Goal: Task Accomplishment & Management: Complete application form

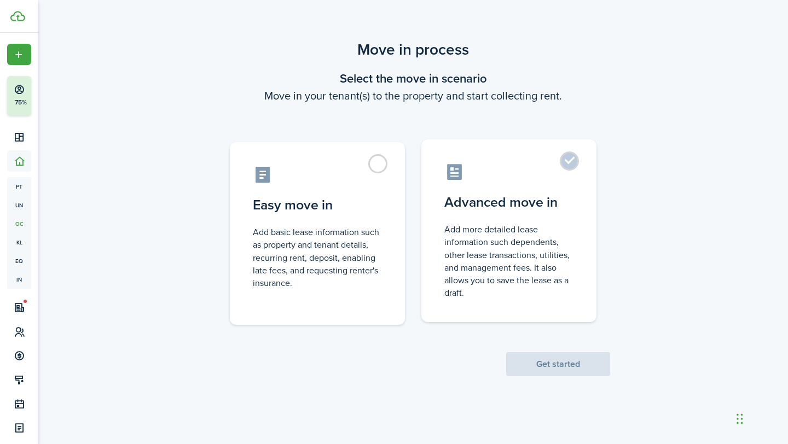
click at [557, 259] on control-radio-card-description "Add more detailed lease information such dependents, other lease transactions, …" at bounding box center [508, 261] width 129 height 76
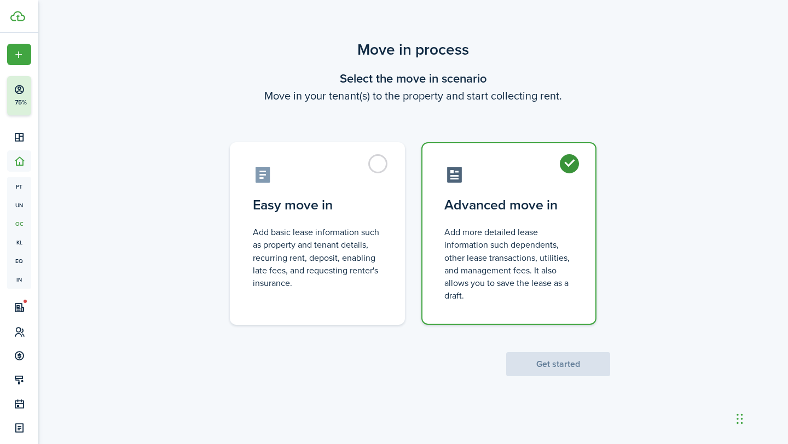
radio input "true"
click at [567, 364] on button "Get started" at bounding box center [558, 364] width 104 height 24
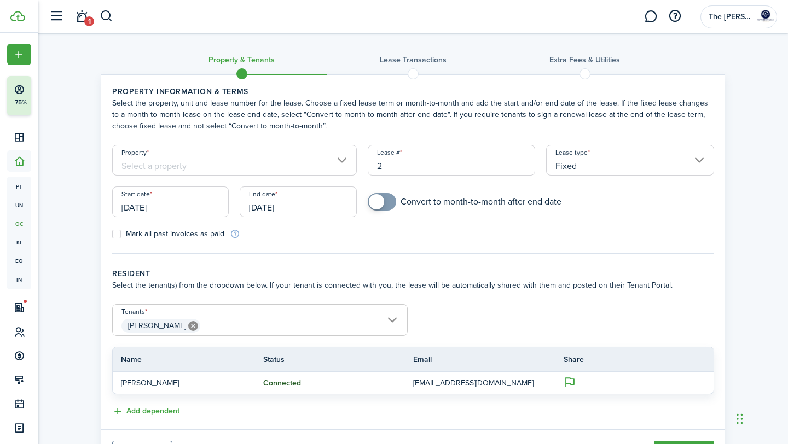
click at [338, 163] on input "Property" at bounding box center [234, 160] width 245 height 31
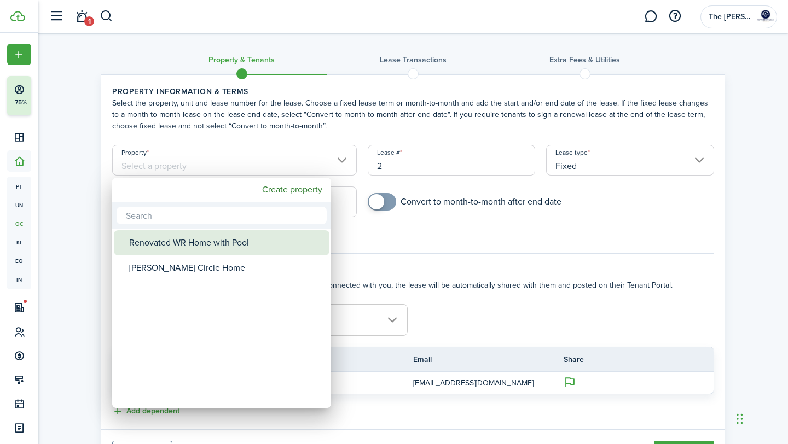
click at [237, 247] on div "Renovated WR Home with Pool" at bounding box center [226, 242] width 194 height 25
type input "Renovated WR Home with Pool"
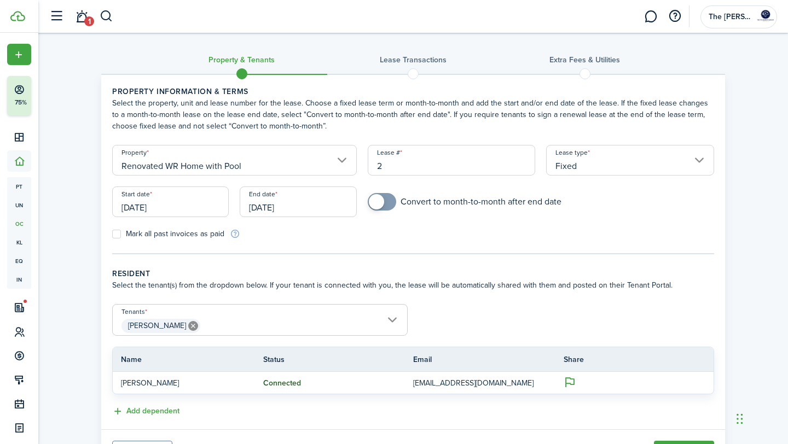
click at [484, 160] on input "2" at bounding box center [452, 160] width 168 height 31
click at [699, 156] on input "Fixed" at bounding box center [630, 160] width 168 height 31
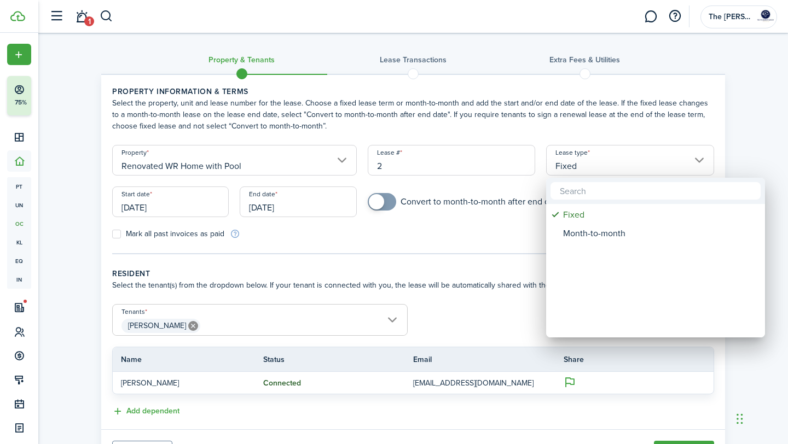
click at [758, 134] on div at bounding box center [393, 221] width 963 height 619
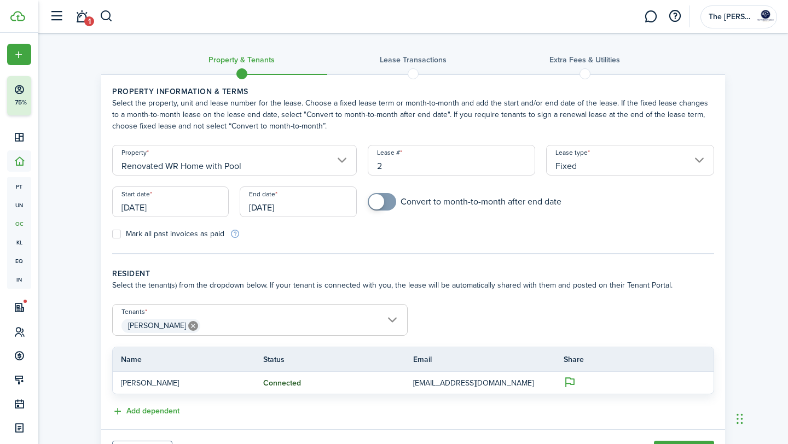
click at [206, 206] on input "[DATE]" at bounding box center [170, 202] width 117 height 31
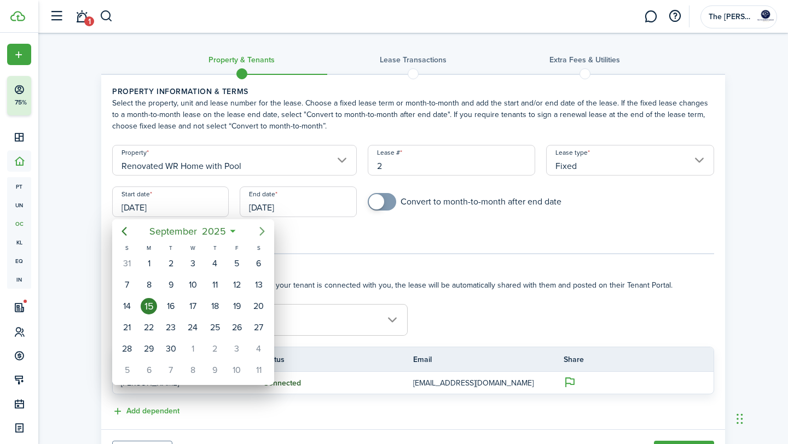
click at [265, 233] on icon "Next page" at bounding box center [262, 231] width 13 height 13
click at [259, 349] on div "1" at bounding box center [259, 349] width 16 height 16
type input "[DATE]"
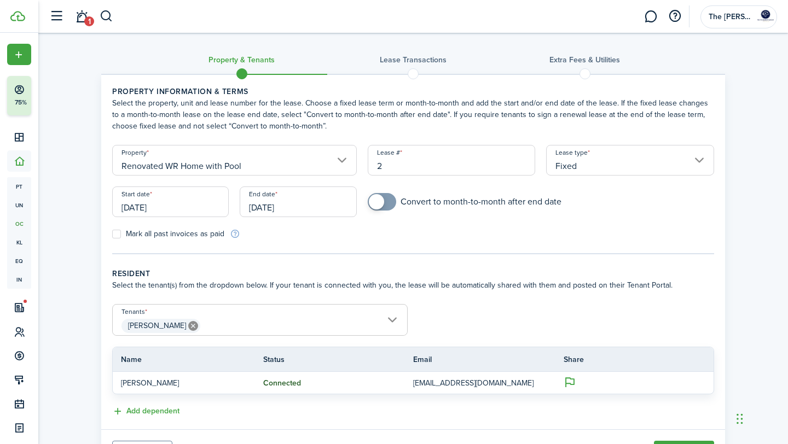
click at [333, 207] on input "[DATE]" at bounding box center [298, 202] width 117 height 31
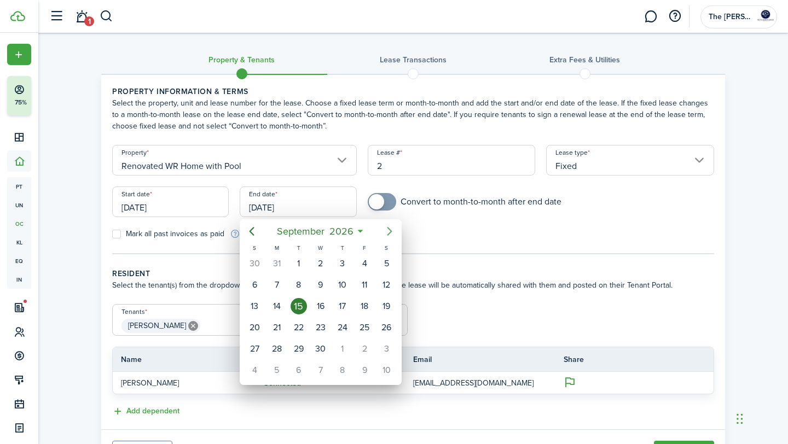
click at [391, 233] on icon "Next page" at bounding box center [389, 231] width 13 height 13
click at [387, 350] on div "31" at bounding box center [386, 349] width 16 height 16
type input "[DATE]"
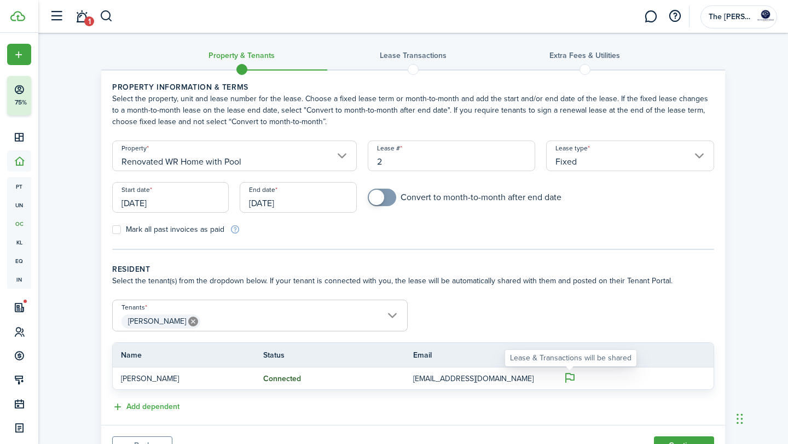
scroll to position [56, 0]
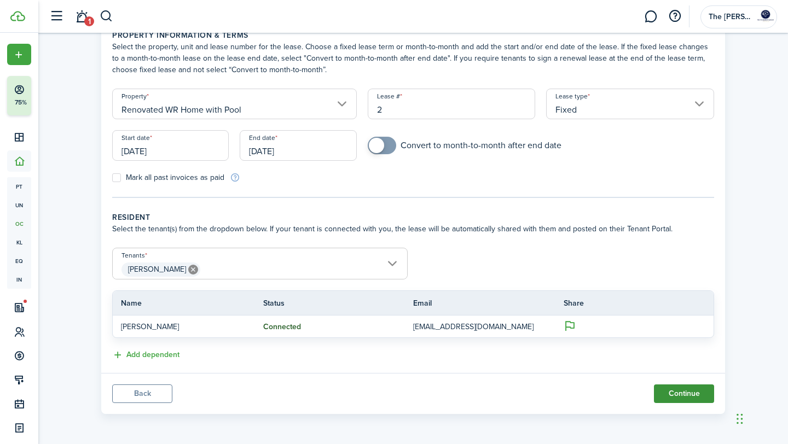
click at [683, 395] on button "Continue" at bounding box center [684, 394] width 60 height 19
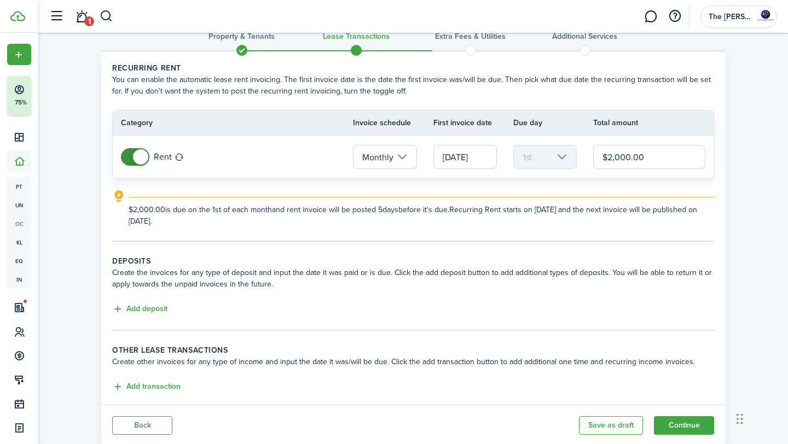
scroll to position [25, 0]
click at [159, 311] on button "Add deposit" at bounding box center [139, 308] width 55 height 13
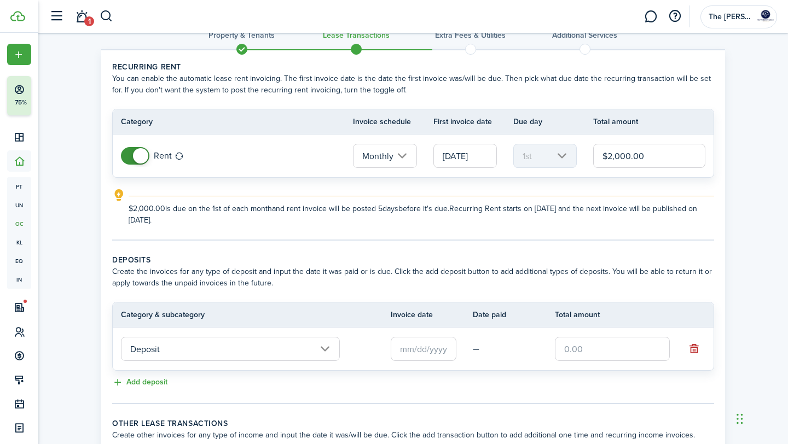
click at [401, 353] on input "text" at bounding box center [424, 349] width 66 height 24
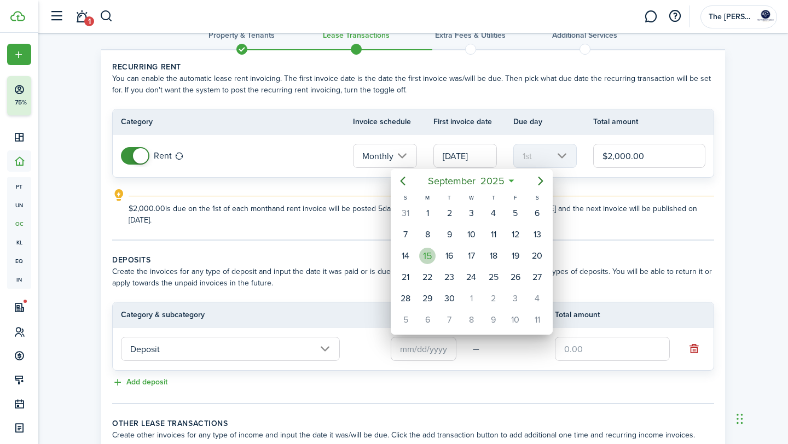
click at [430, 256] on div "15" at bounding box center [427, 256] width 16 height 16
type input "[DATE]"
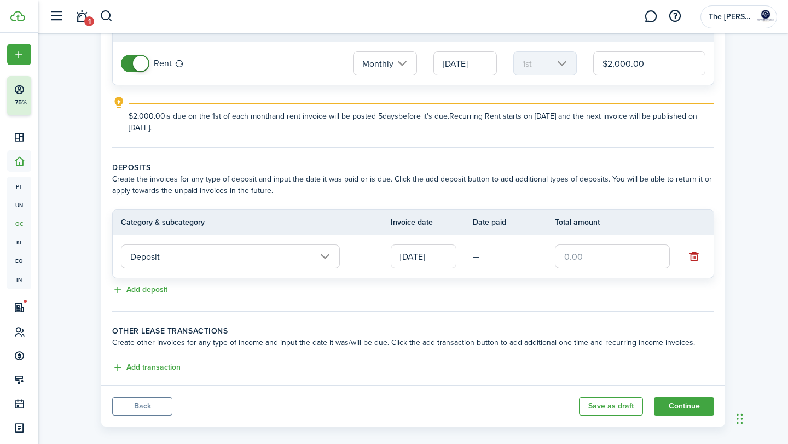
scroll to position [130, 0]
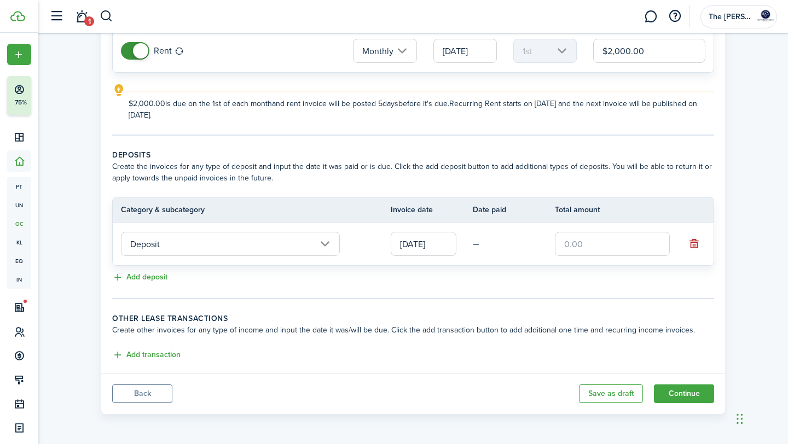
click at [570, 243] on input "text" at bounding box center [612, 244] width 115 height 24
type input "$2,000.00"
click at [690, 393] on button "Continue" at bounding box center [684, 394] width 60 height 19
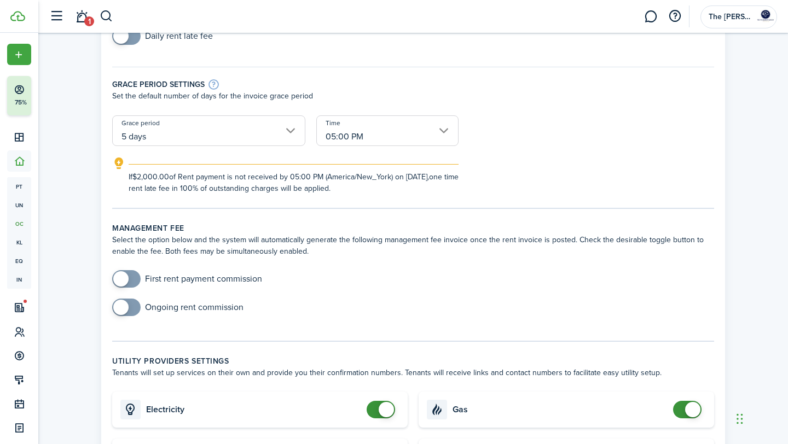
scroll to position [177, 0]
click at [132, 280] on span at bounding box center [126, 279] width 11 height 18
checkbox input "true"
click at [131, 280] on span at bounding box center [126, 279] width 11 height 18
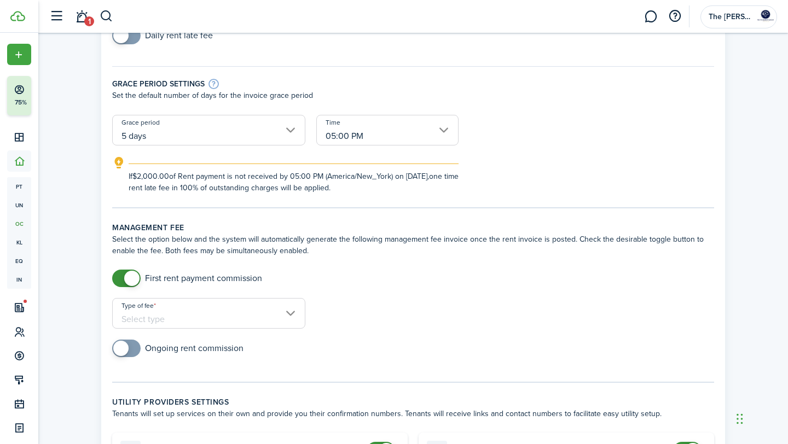
click at [286, 317] on input "Type of fee" at bounding box center [208, 313] width 193 height 31
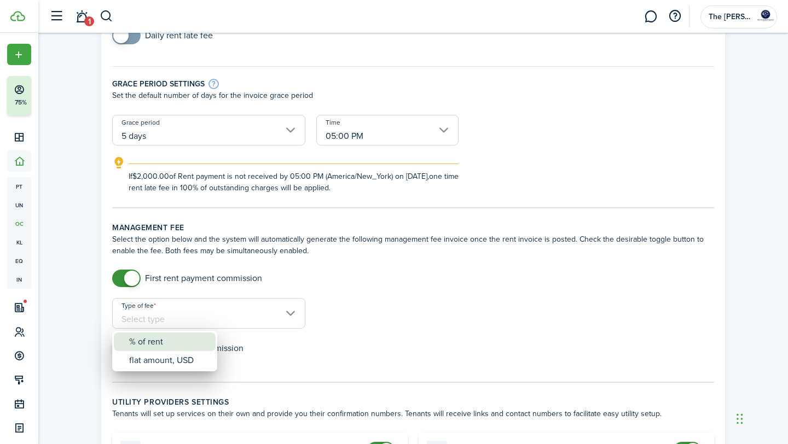
click at [194, 348] on div "% of rent" at bounding box center [169, 342] width 80 height 19
type input "% of rent"
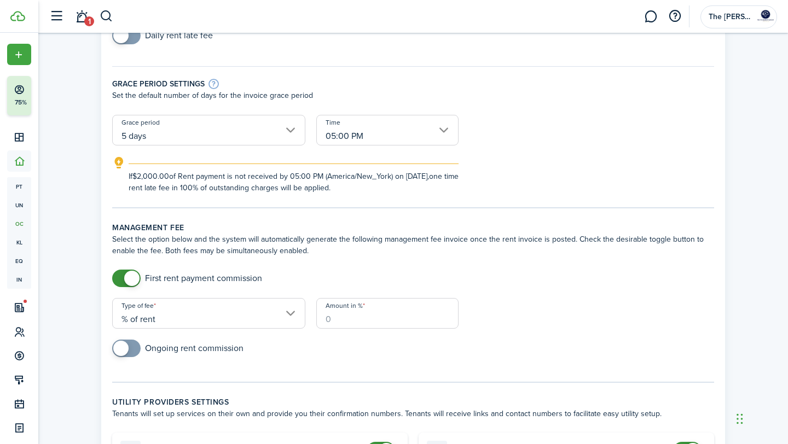
click at [317, 316] on input "Amount in %" at bounding box center [387, 313] width 142 height 31
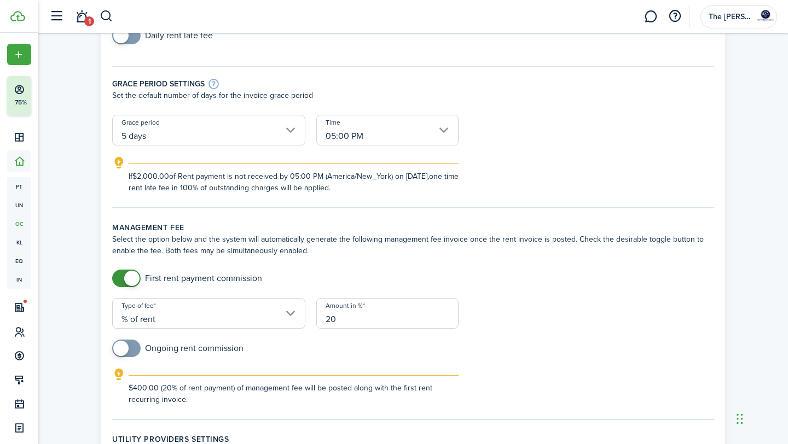
type input "20"
checkbox input "true"
click at [132, 346] on span at bounding box center [126, 349] width 11 height 18
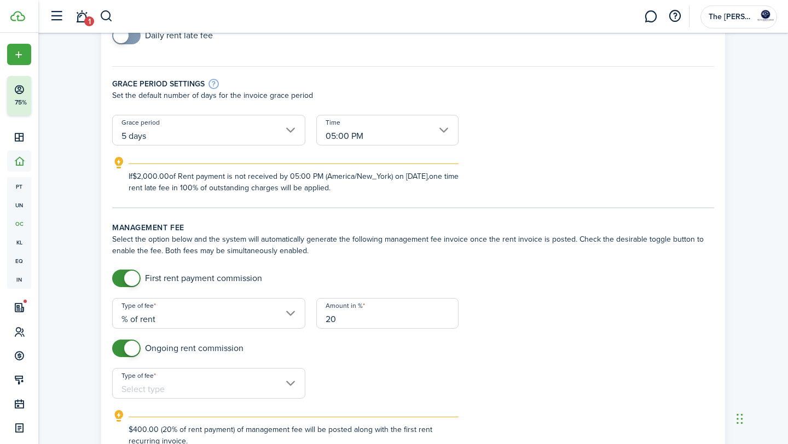
click at [212, 391] on input "Type of fee" at bounding box center [208, 383] width 193 height 31
click at [190, 410] on div "% of rent" at bounding box center [169, 412] width 80 height 19
type input "% of rent"
click at [361, 391] on input "Amount in %" at bounding box center [387, 383] width 142 height 31
type input "10"
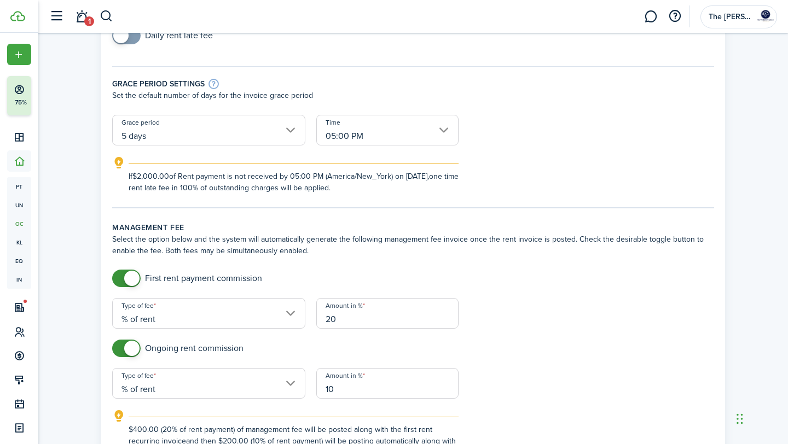
click at [571, 379] on form "First rent payment commission Type of fee % of rent Amount in % 20 Ongoing rent…" at bounding box center [413, 364] width 613 height 189
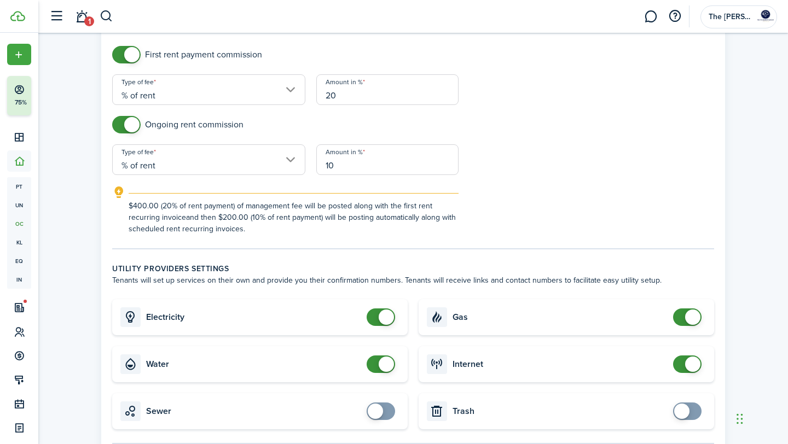
scroll to position [469, 0]
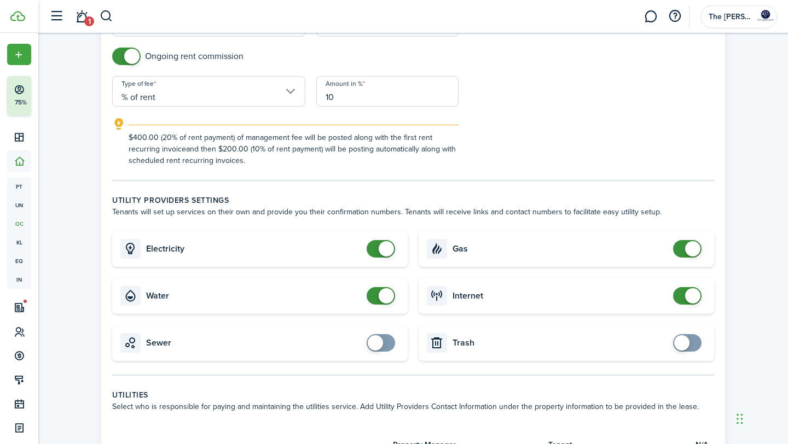
checkbox input "true"
click at [693, 343] on span at bounding box center [687, 343] width 11 height 18
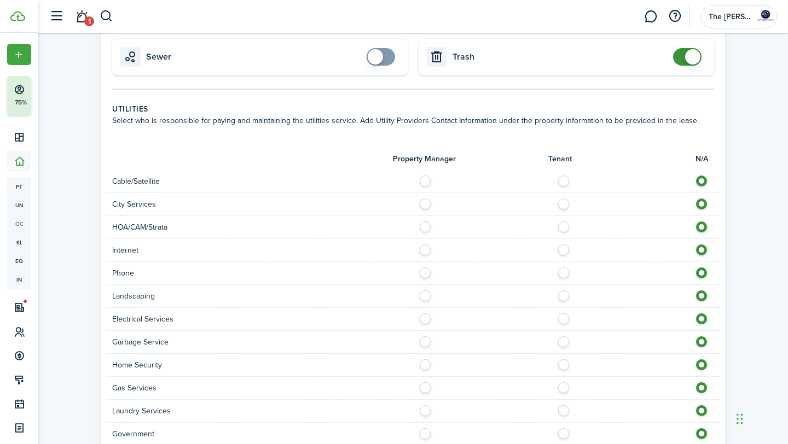
scroll to position [754, 0]
click at [563, 181] on label at bounding box center [566, 179] width 19 height 5
radio input "true"
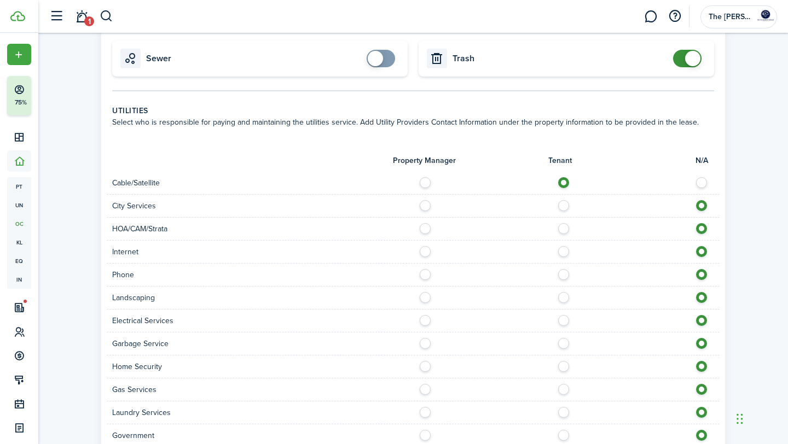
click at [566, 206] on label at bounding box center [566, 202] width 19 height 5
radio input "true"
click at [566, 252] on label at bounding box center [566, 248] width 19 height 5
radio input "true"
click at [564, 275] on label at bounding box center [566, 271] width 19 height 5
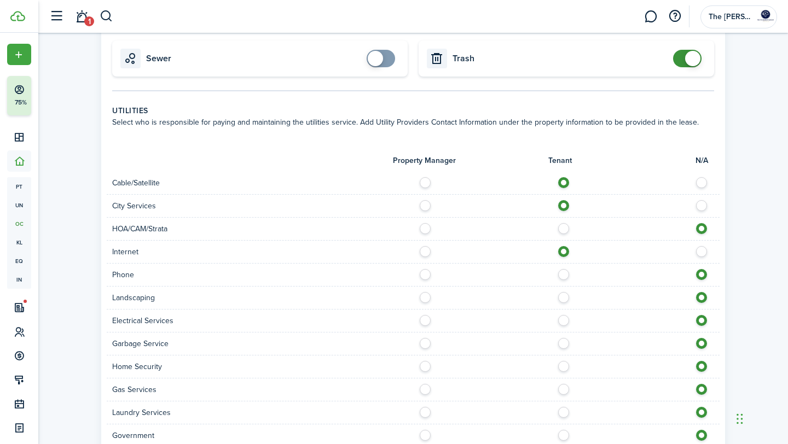
radio input "true"
click at [563, 298] on label at bounding box center [566, 294] width 19 height 5
radio input "true"
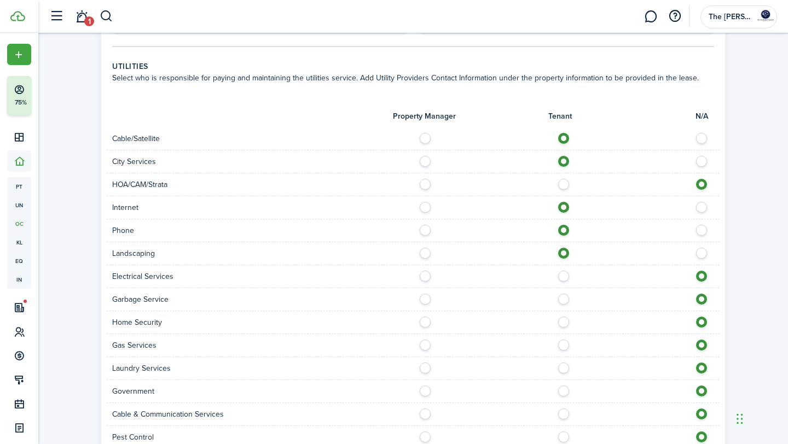
scroll to position [802, 0]
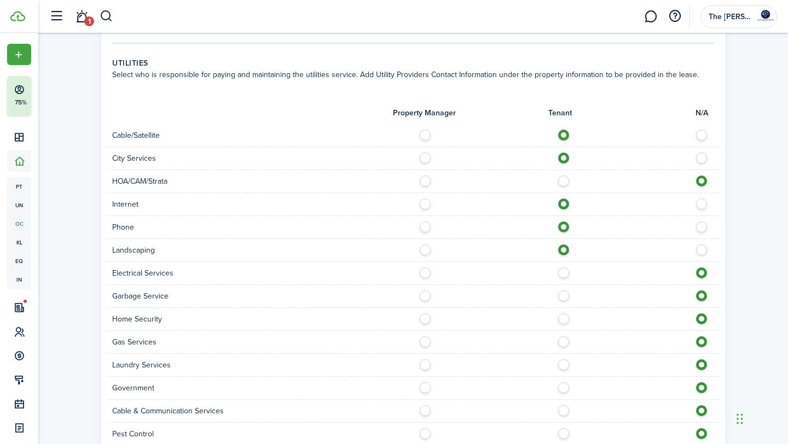
click at [563, 273] on label at bounding box center [566, 270] width 19 height 5
radio input "true"
click at [565, 296] on label at bounding box center [566, 293] width 19 height 5
radio input "true"
click at [563, 319] on label at bounding box center [566, 316] width 19 height 5
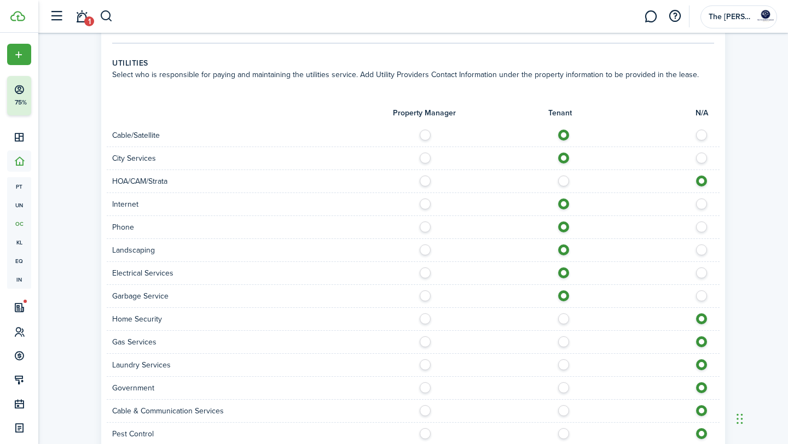
radio input "true"
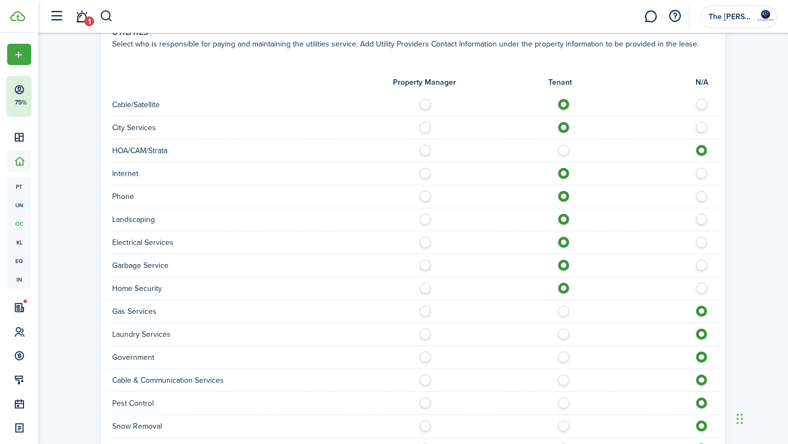
scroll to position [833, 0]
click at [563, 310] on label at bounding box center [566, 307] width 19 height 5
radio input "true"
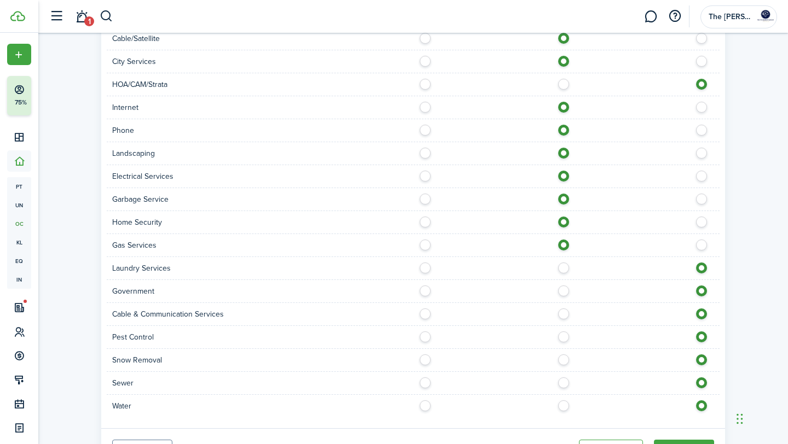
scroll to position [896, 0]
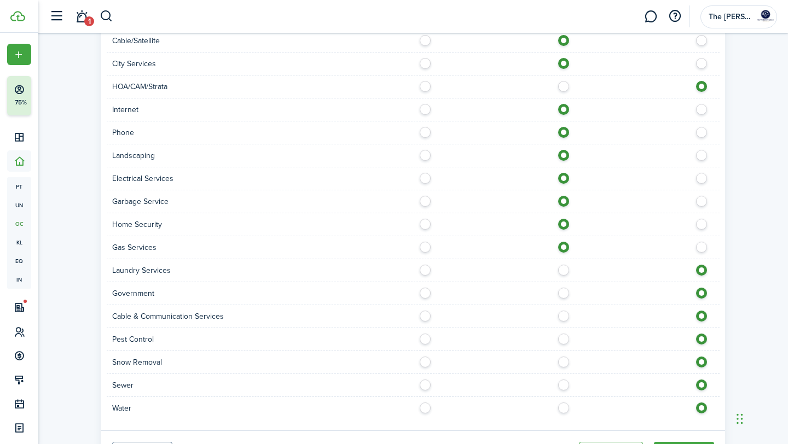
click at [563, 316] on label at bounding box center [566, 313] width 19 height 5
radio input "true"
click at [426, 339] on label at bounding box center [428, 336] width 19 height 5
radio input "true"
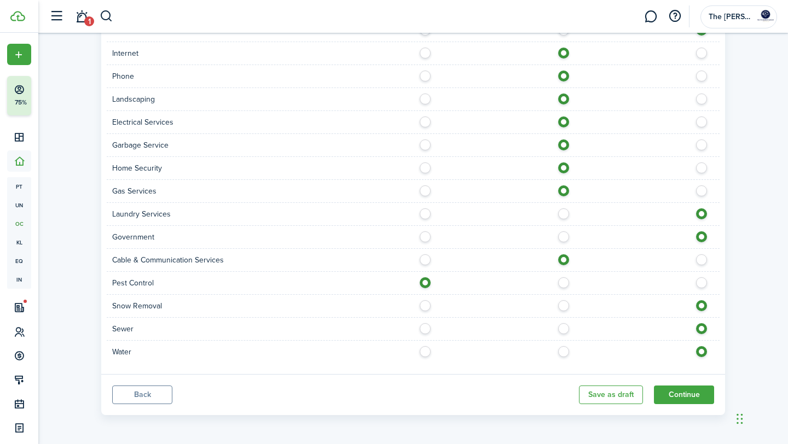
scroll to position [954, 0]
click at [564, 325] on label at bounding box center [566, 324] width 19 height 5
radio input "true"
click at [566, 350] on label at bounding box center [566, 347] width 19 height 5
radio input "true"
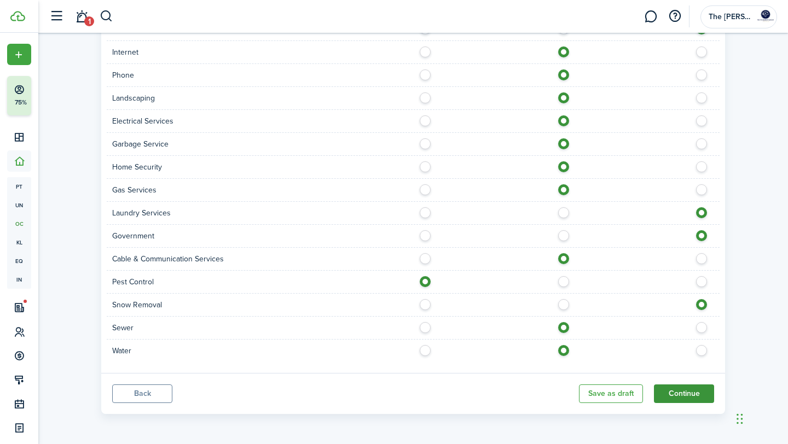
click at [698, 394] on button "Continue" at bounding box center [684, 394] width 60 height 19
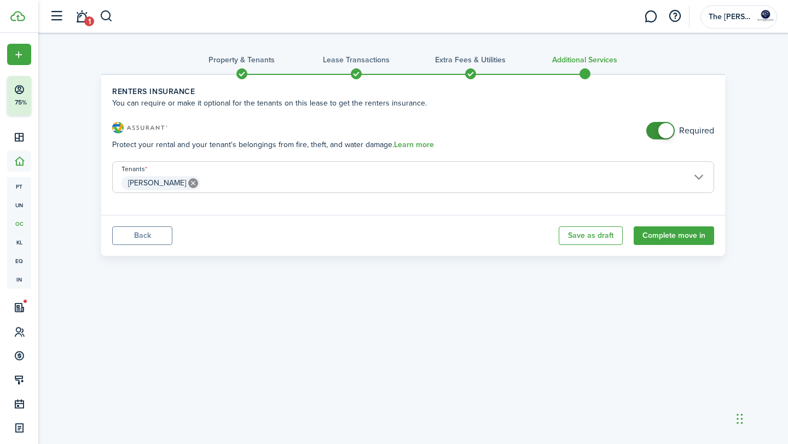
click at [698, 176] on span "[PERSON_NAME]" at bounding box center [413, 183] width 601 height 19
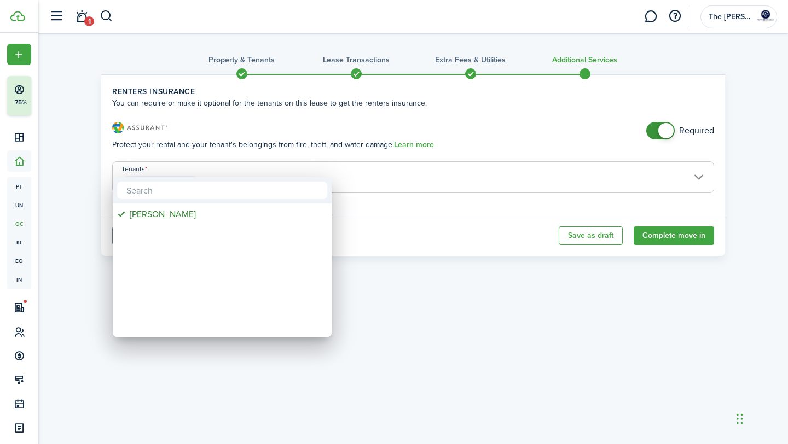
click at [711, 150] on div at bounding box center [393, 221] width 963 height 619
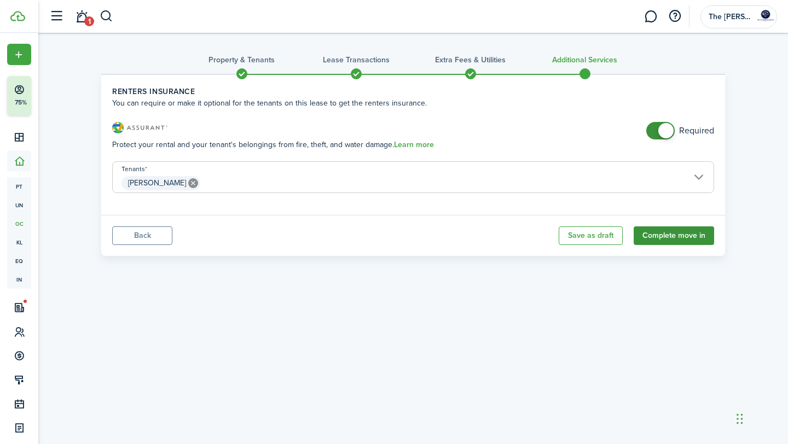
click at [695, 237] on button "Complete move in" at bounding box center [674, 236] width 80 height 19
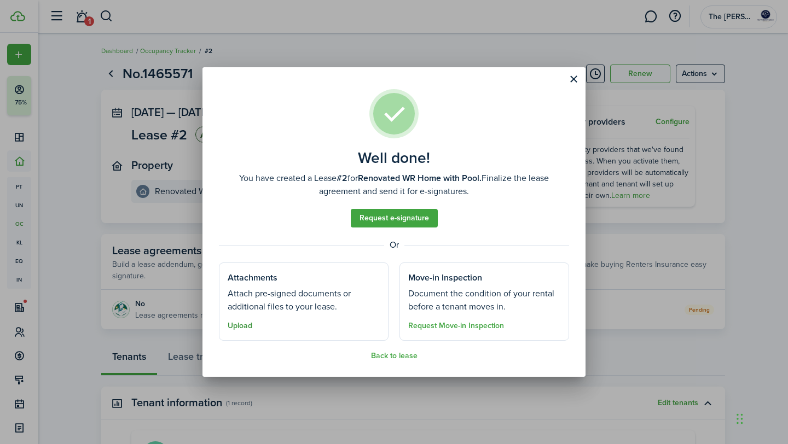
click at [239, 328] on button "Upload" at bounding box center [240, 326] width 25 height 9
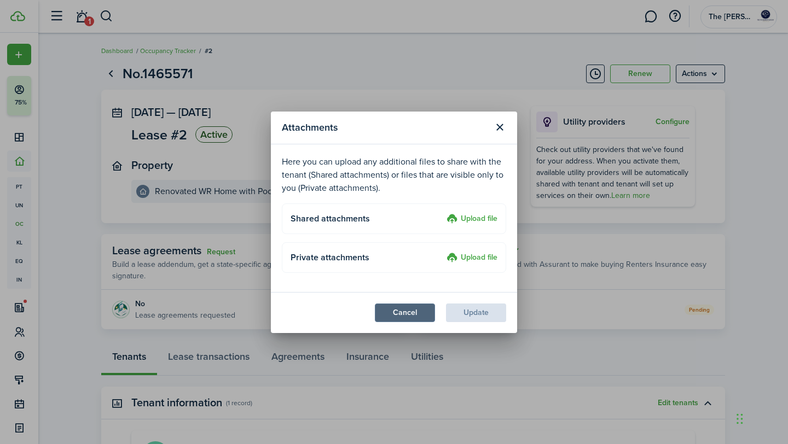
click at [392, 317] on button "Cancel" at bounding box center [405, 313] width 60 height 19
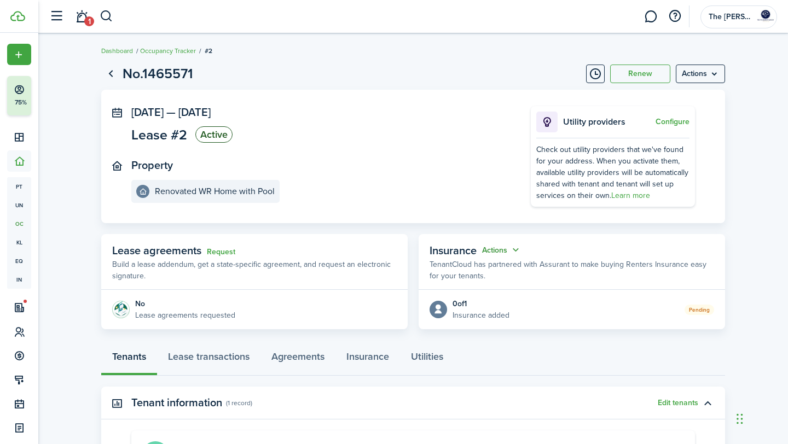
click at [517, 251] on button "Actions" at bounding box center [501, 250] width 39 height 13
click at [482, 271] on button "Edit" at bounding box center [475, 271] width 96 height 19
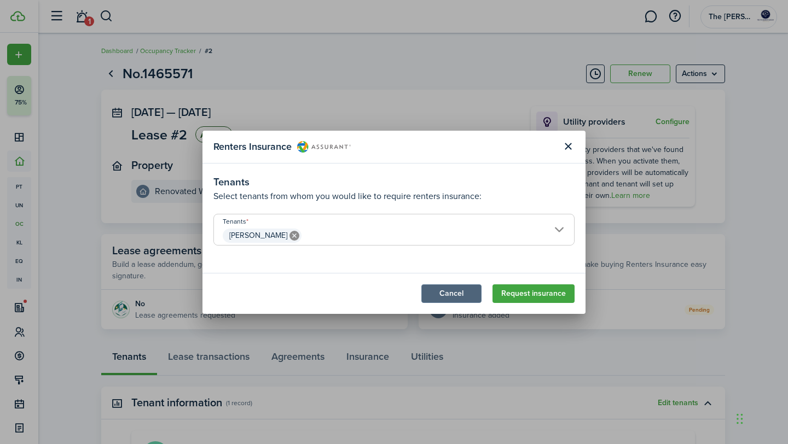
click at [443, 295] on button "Cancel" at bounding box center [451, 294] width 60 height 19
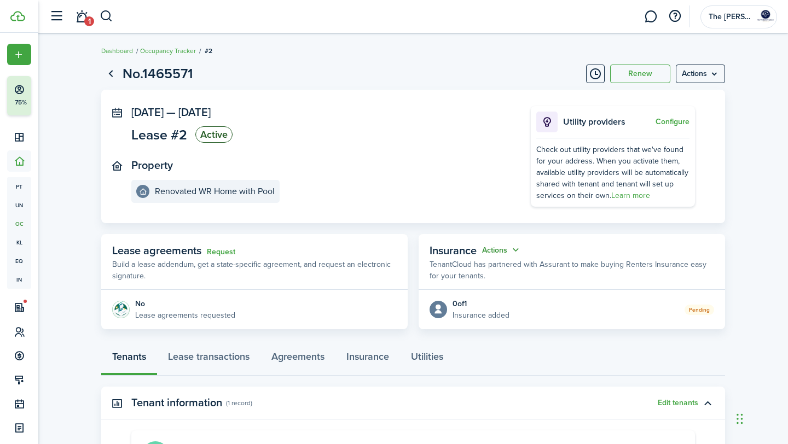
click at [519, 248] on button "Actions" at bounding box center [501, 250] width 39 height 13
click at [474, 271] on button "Edit" at bounding box center [475, 271] width 96 height 19
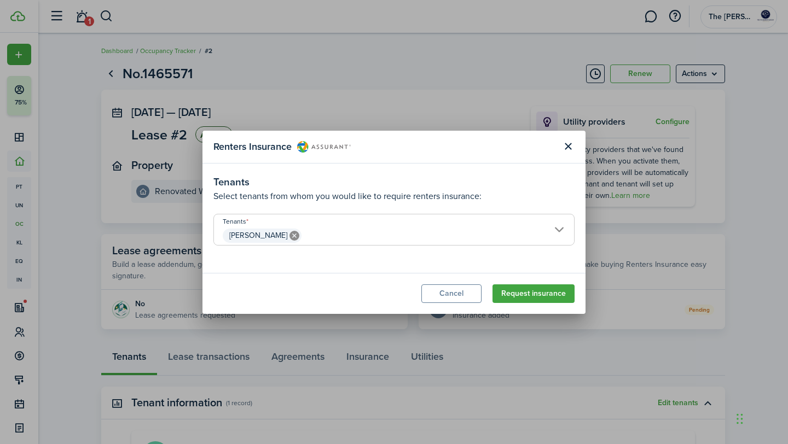
drag, startPoint x: 515, startPoint y: 292, endPoint x: 508, endPoint y: 190, distance: 102.0
click at [508, 191] on section "Renters Insurance Tenants Select tenants from whom you would like to require re…" at bounding box center [393, 222] width 383 height 183
click at [454, 295] on button "Cancel" at bounding box center [451, 294] width 60 height 19
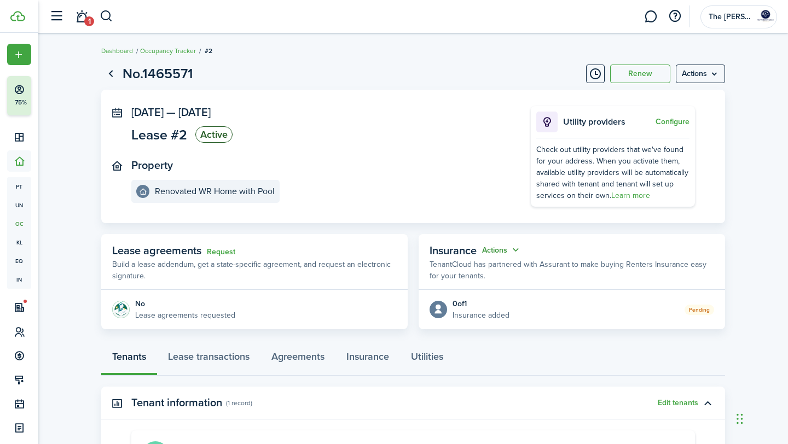
click at [515, 248] on button "Actions" at bounding box center [501, 250] width 39 height 13
click at [476, 269] on button "Edit" at bounding box center [475, 271] width 96 height 19
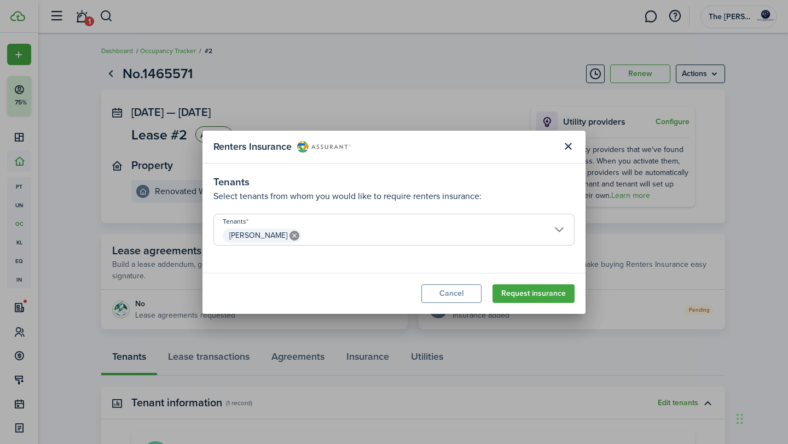
click at [289, 235] on icon at bounding box center [294, 236] width 10 height 10
click at [560, 230] on span at bounding box center [394, 236] width 360 height 19
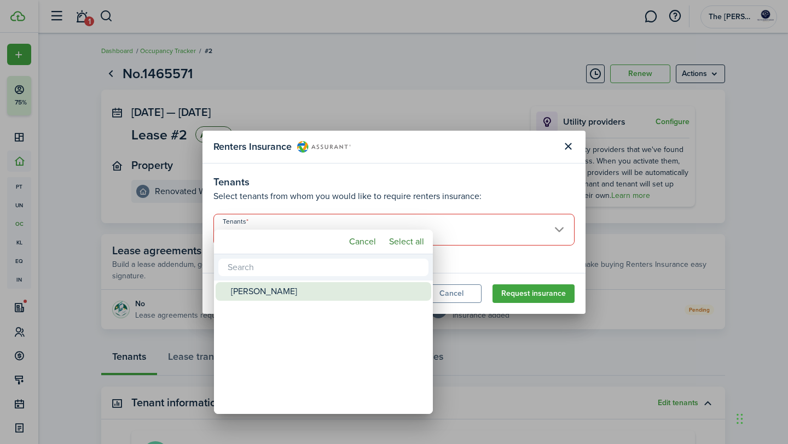
click at [295, 290] on div "[PERSON_NAME]" at bounding box center [328, 291] width 194 height 19
type input "[PERSON_NAME]"
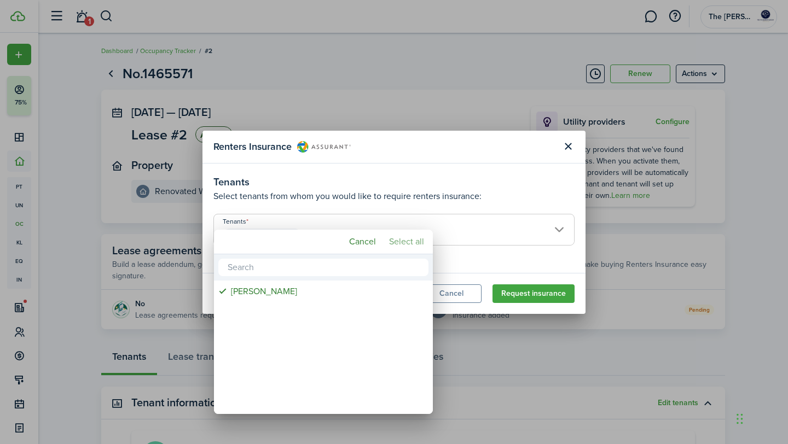
click at [403, 240] on mbsc-button "Select all" at bounding box center [407, 242] width 44 height 20
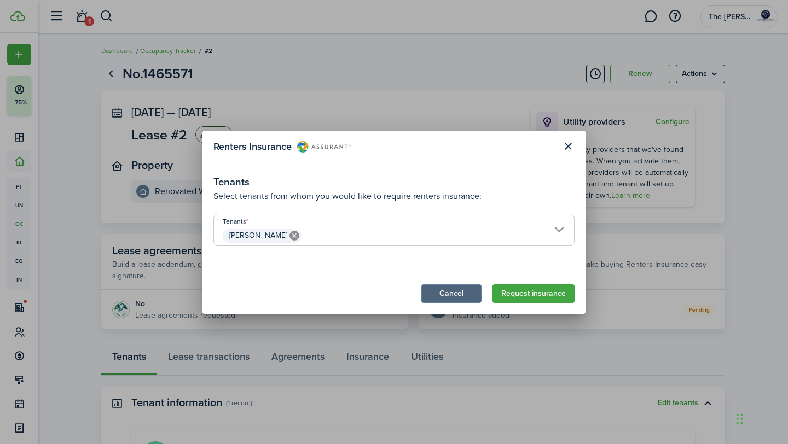
click at [459, 296] on button "Cancel" at bounding box center [451, 294] width 60 height 19
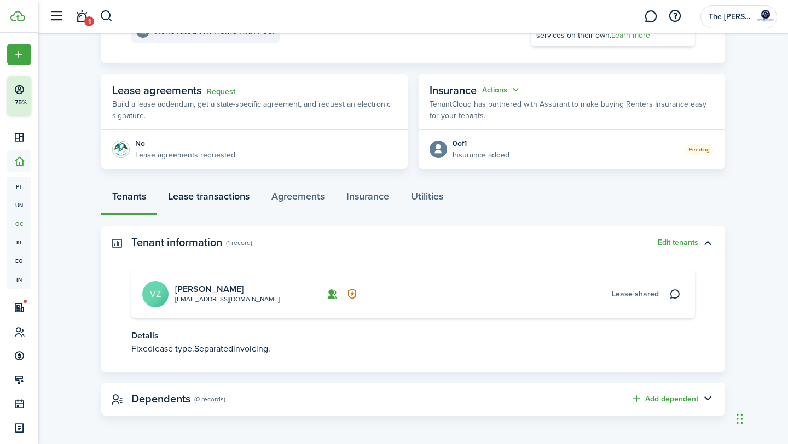
scroll to position [162, 0]
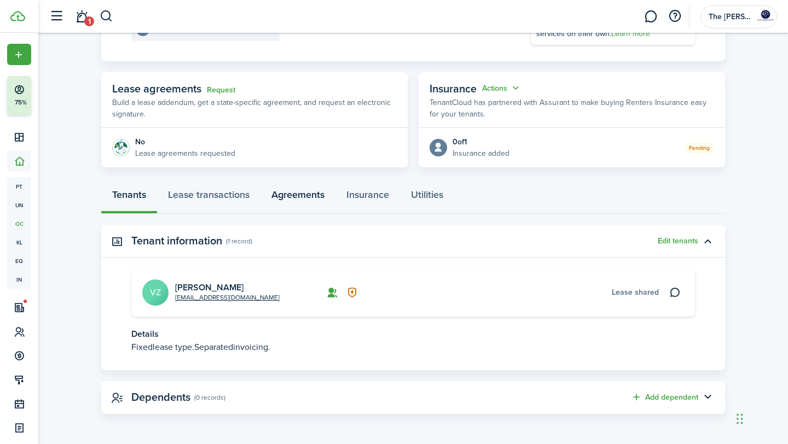
click at [296, 197] on link "Agreements" at bounding box center [297, 197] width 75 height 33
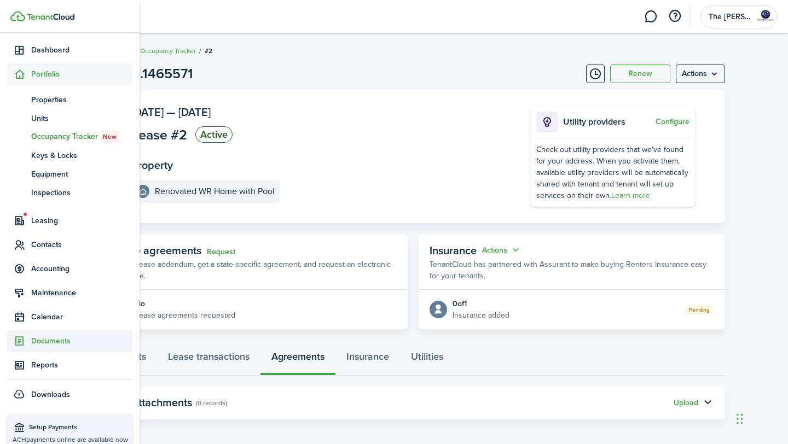
click at [76, 338] on span "Documents" at bounding box center [81, 340] width 101 height 11
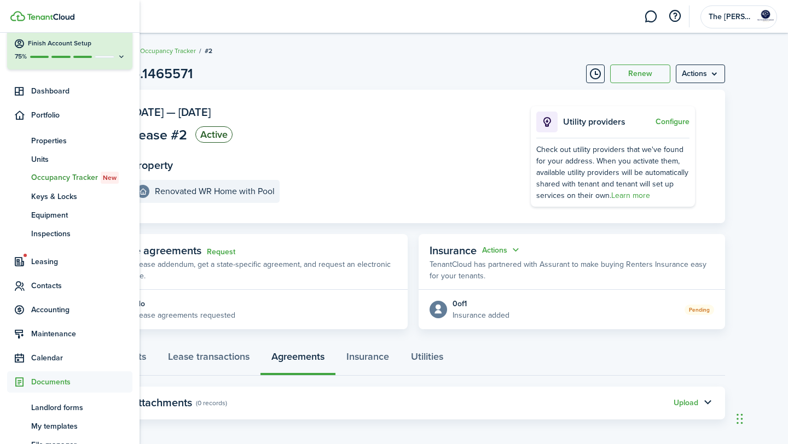
scroll to position [45, 0]
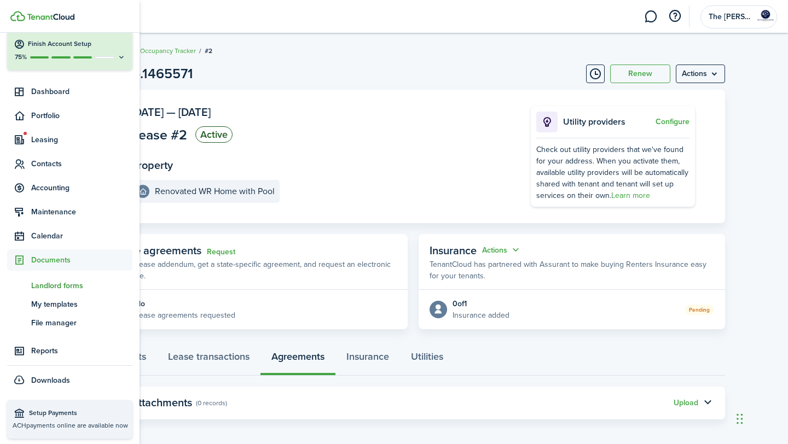
click at [78, 286] on span "Landlord forms" at bounding box center [81, 285] width 101 height 11
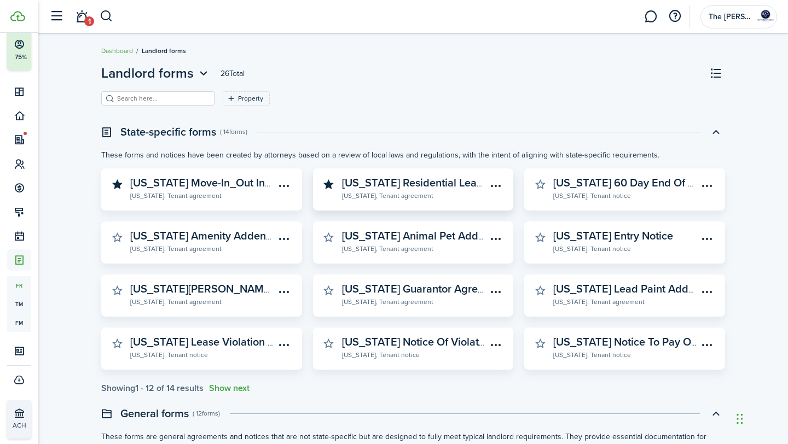
click at [437, 181] on widget-stats-description "[US_STATE] Residential Lease Agreement" at bounding box center [443, 183] width 202 height 16
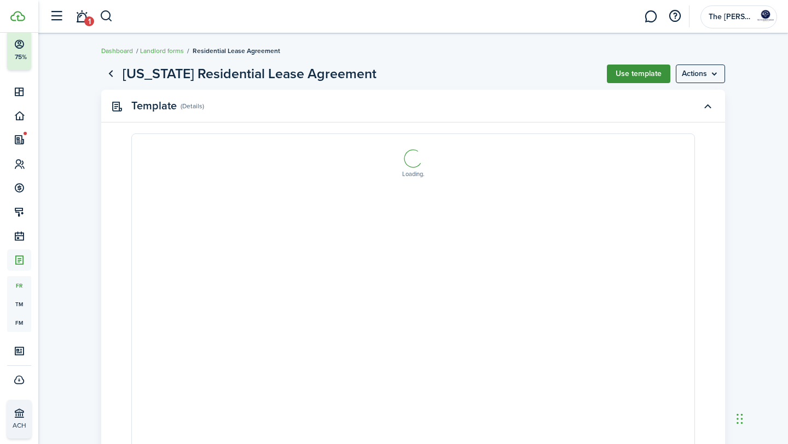
select select "fit"
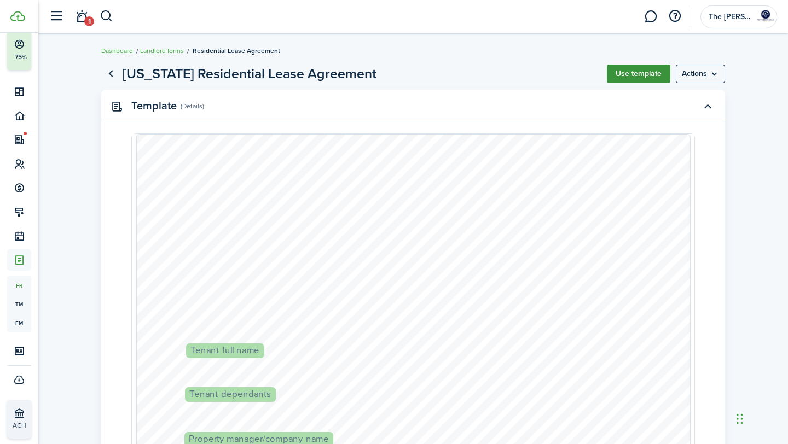
click at [637, 73] on button "Use template" at bounding box center [638, 74] width 63 height 19
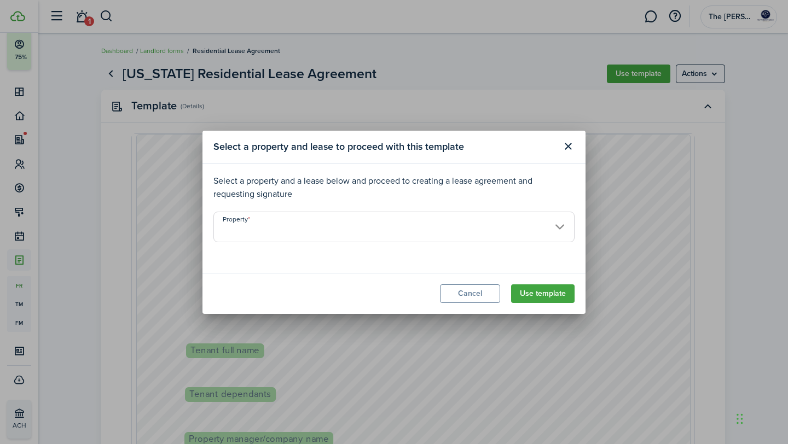
click at [524, 223] on input "Property" at bounding box center [393, 227] width 361 height 31
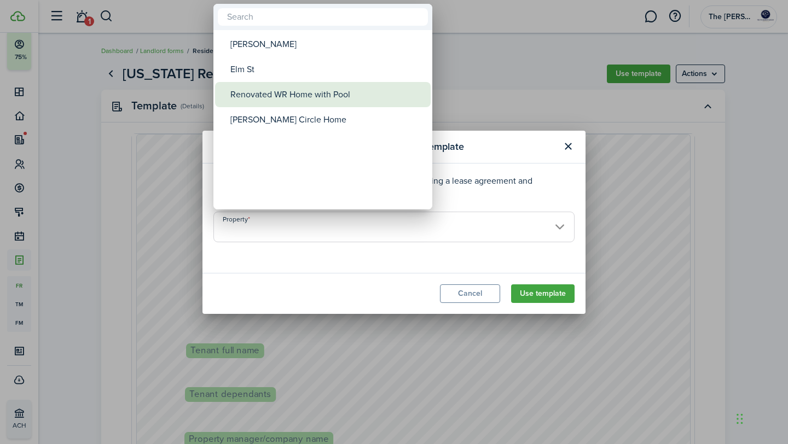
click at [339, 96] on div "Renovated WR Home with Pool" at bounding box center [327, 94] width 194 height 25
type input "Renovated WR Home with Pool"
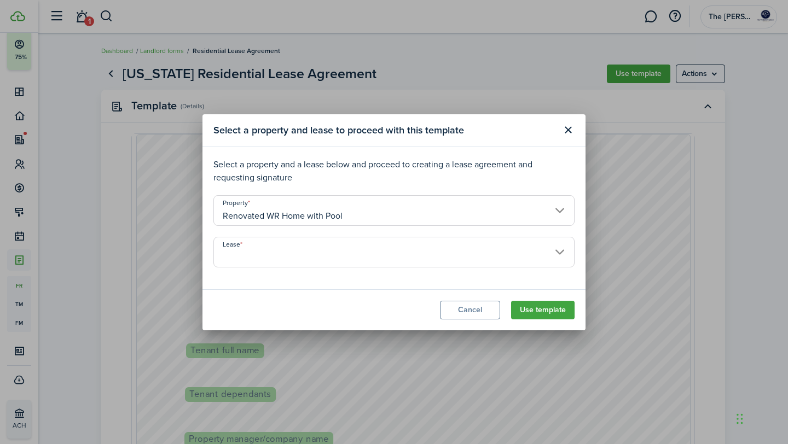
click at [560, 248] on input "Lease" at bounding box center [393, 252] width 361 height 31
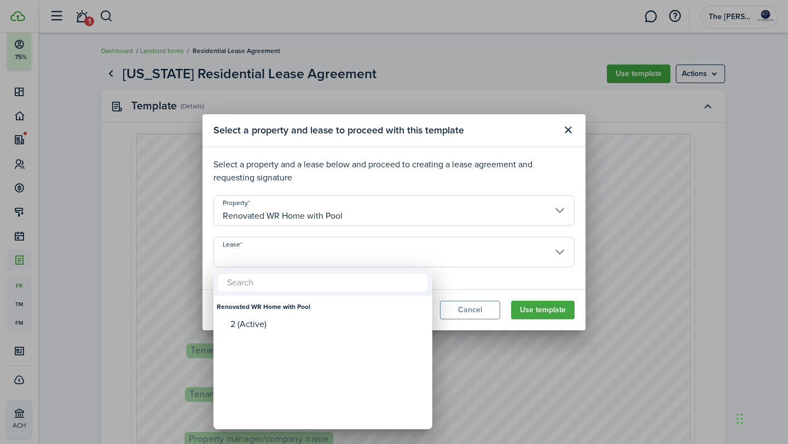
click at [306, 335] on mbsc-wheel-item "Lease" at bounding box center [323, 344] width 216 height 19
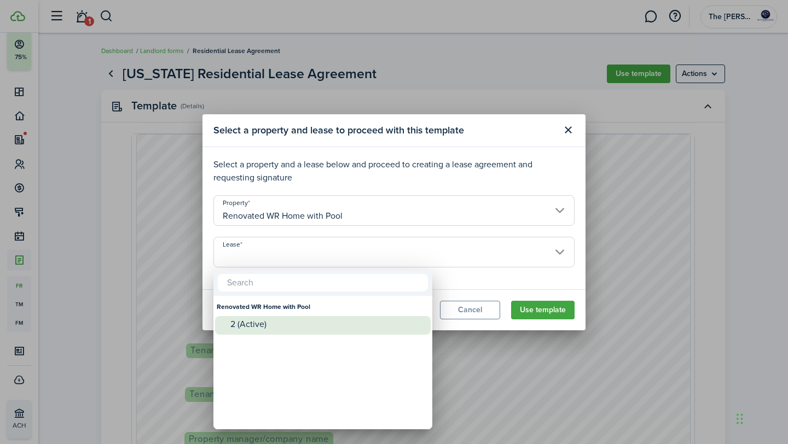
click at [308, 325] on div "2 (Active)" at bounding box center [327, 325] width 194 height 10
type input "Renovated WR Home with Pool. Lease #2 (Active)"
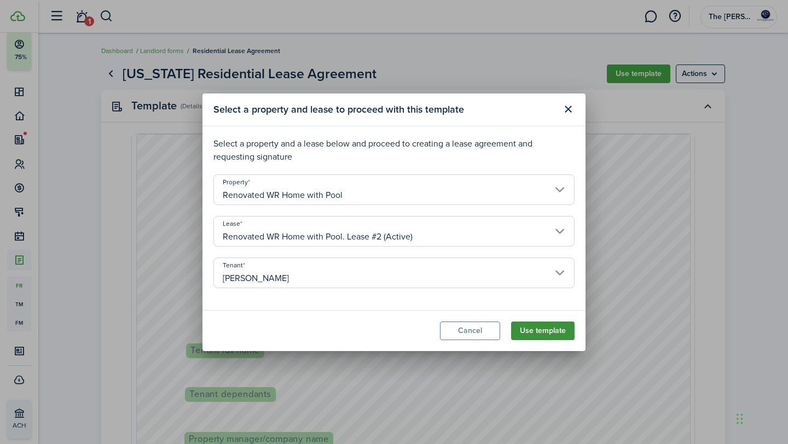
click at [554, 333] on button "Use template" at bounding box center [542, 331] width 63 height 19
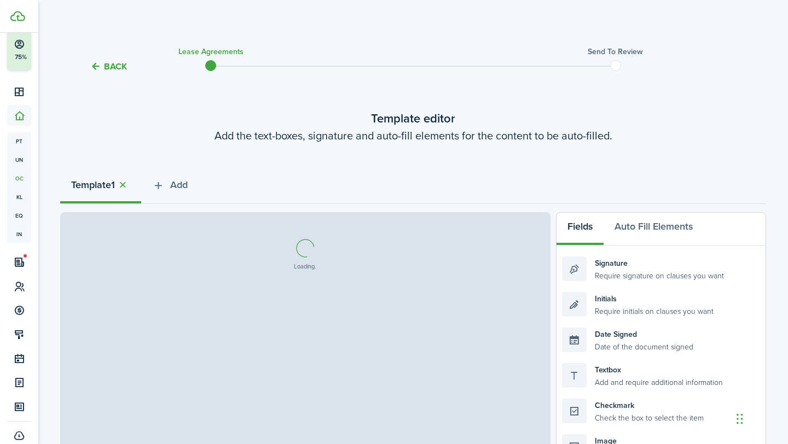
select select "fit"
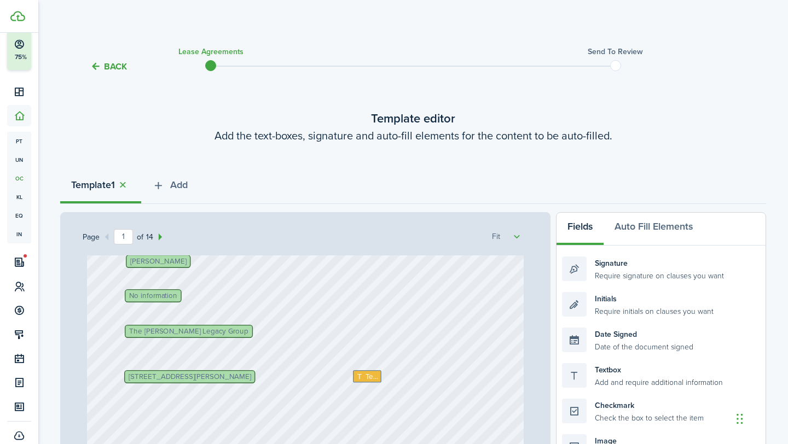
scroll to position [173, 0]
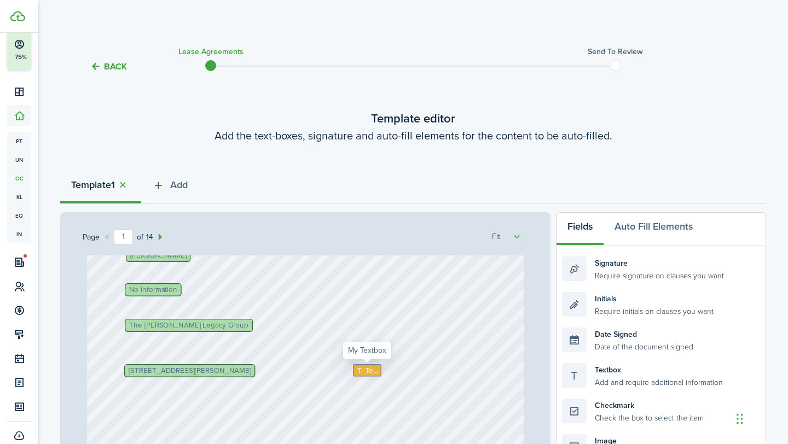
click at [370, 372] on span "Text" at bounding box center [371, 371] width 13 height 11
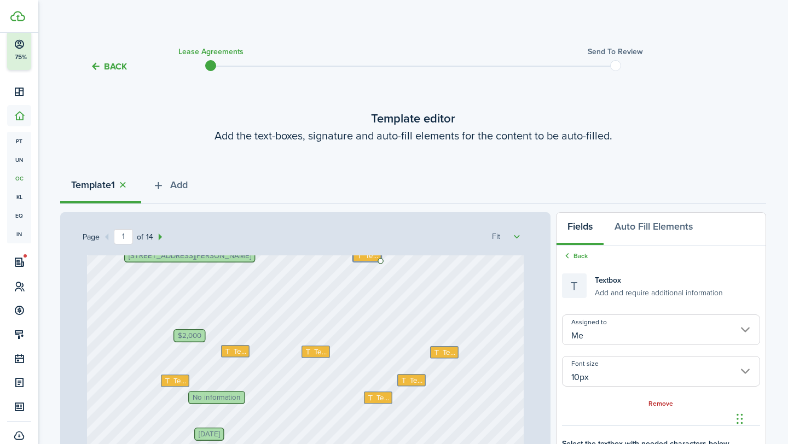
scroll to position [295, 0]
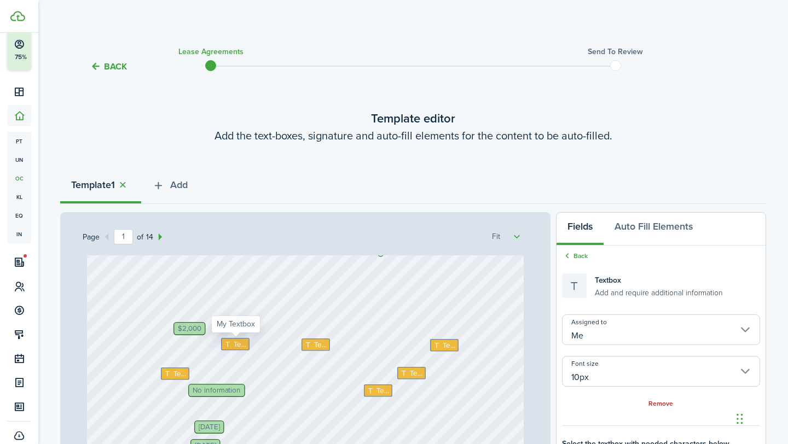
click at [238, 346] on span "Text" at bounding box center [240, 344] width 13 height 11
type textarea "n/a"
click at [311, 345] on icon at bounding box center [309, 344] width 9 height 7
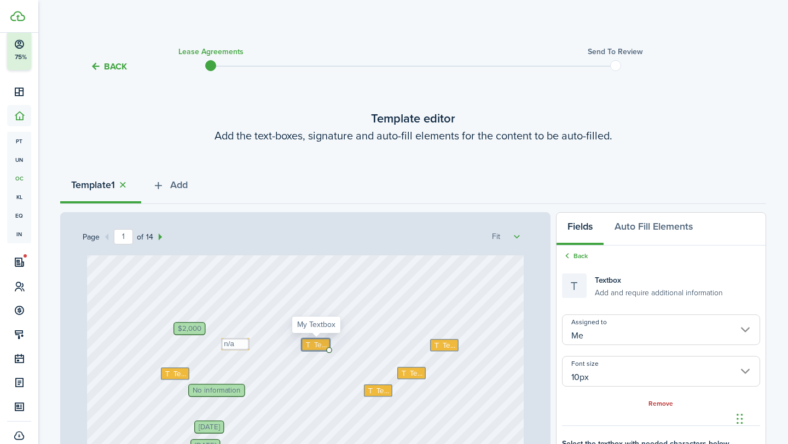
click at [311, 345] on icon at bounding box center [309, 344] width 9 height 7
type textarea "n/a"
click at [450, 349] on span "Text" at bounding box center [448, 345] width 13 height 11
type textarea "1"
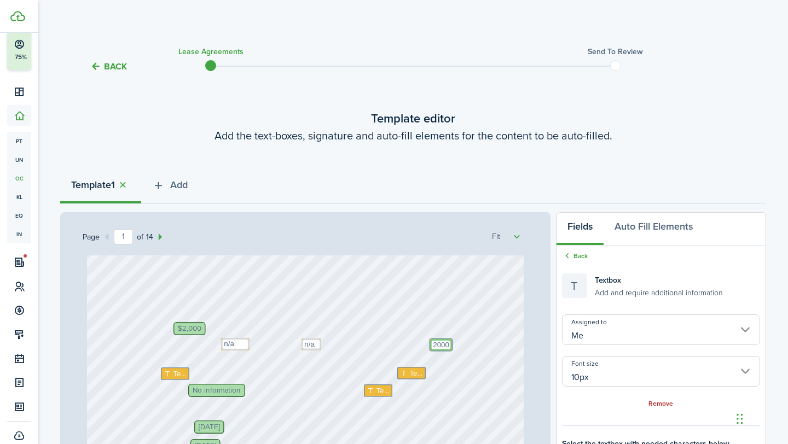
type textarea "2000"
click at [213, 389] on span "No information" at bounding box center [217, 390] width 48 height 7
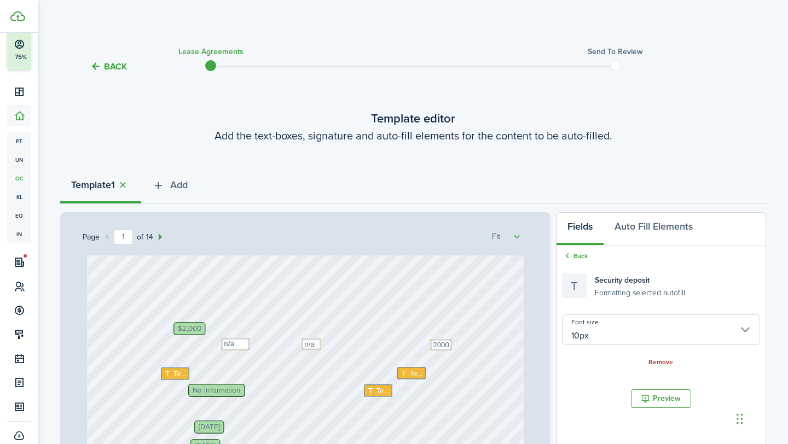
click at [213, 389] on span "No information" at bounding box center [217, 390] width 48 height 7
click at [210, 394] on span "No information" at bounding box center [217, 390] width 48 height 7
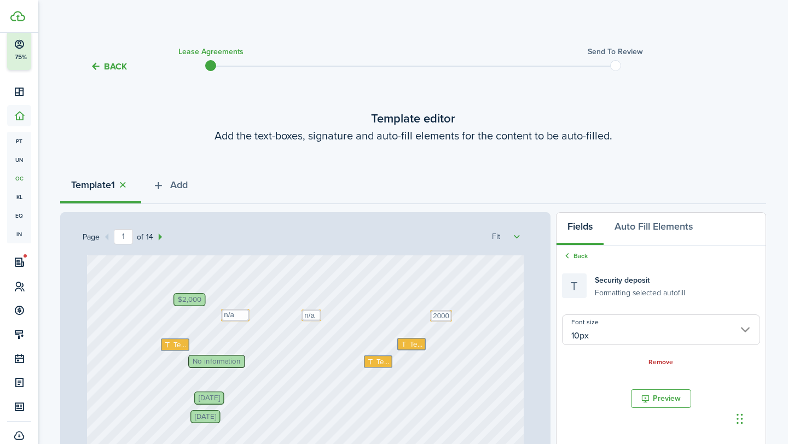
scroll to position [324, 0]
click at [242, 313] on textarea "n/a" at bounding box center [235, 315] width 28 height 13
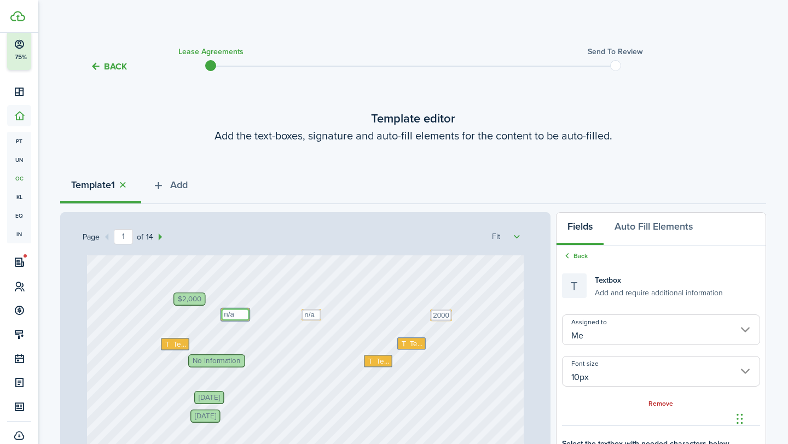
click at [242, 313] on textarea "n/a" at bounding box center [235, 315] width 28 height 13
type textarea "n"
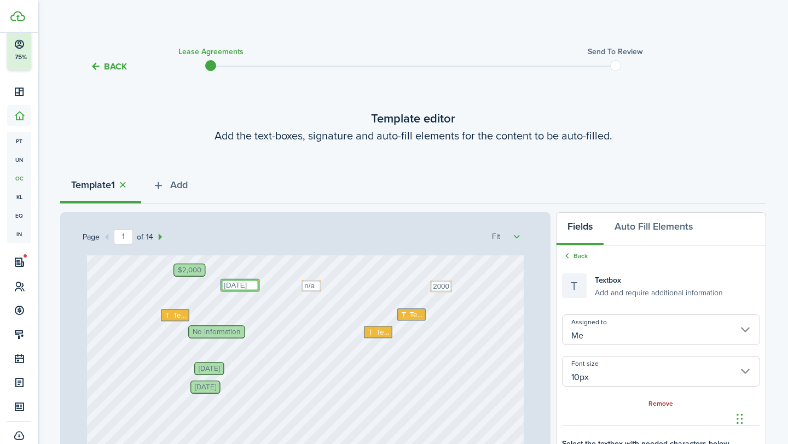
scroll to position [356, 0]
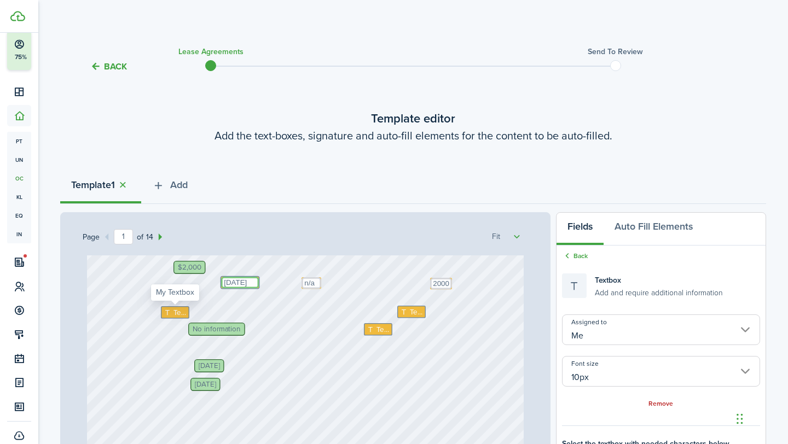
type textarea "[DATE]"
click at [172, 312] on icon at bounding box center [168, 312] width 9 height 7
type textarea "2"
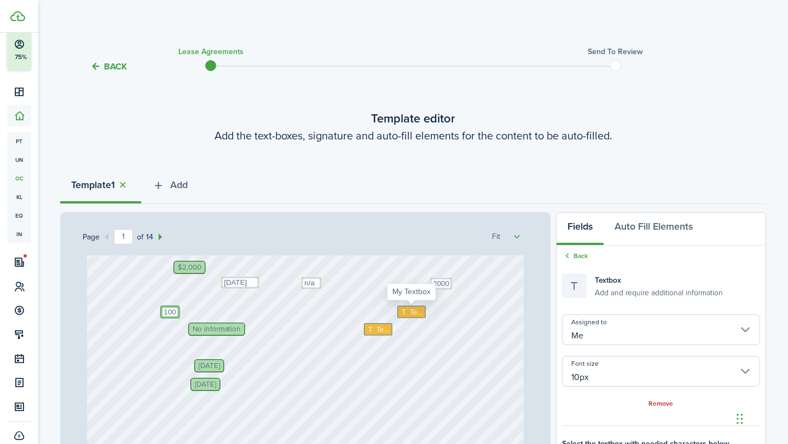
type textarea "100"
click at [410, 314] on span "Text" at bounding box center [415, 311] width 13 height 11
type textarea "5th of each month"
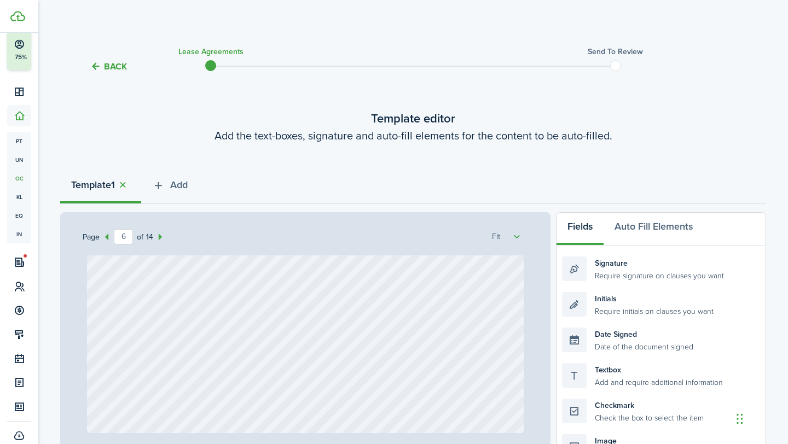
scroll to position [3432, 0]
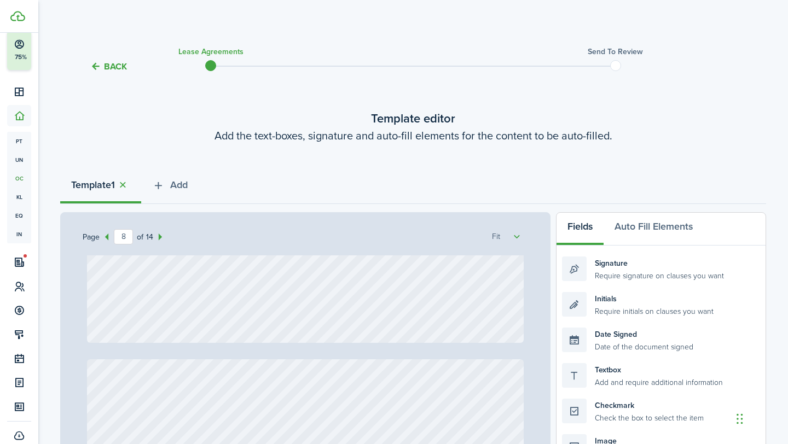
type input "9"
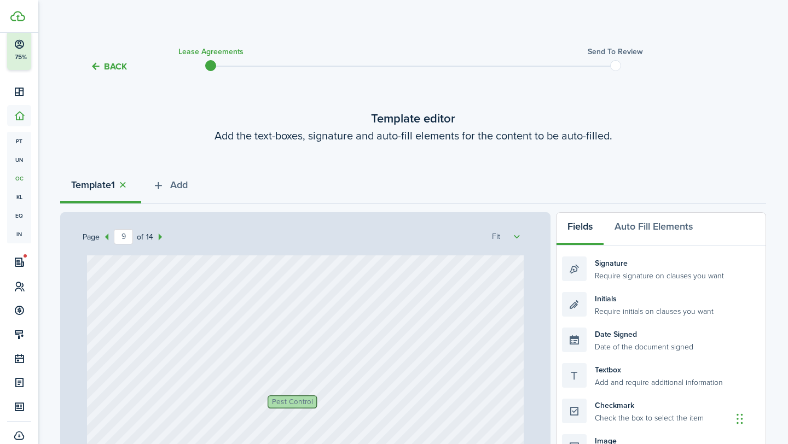
scroll to position [4809, 0]
type textarea "5th of each month"
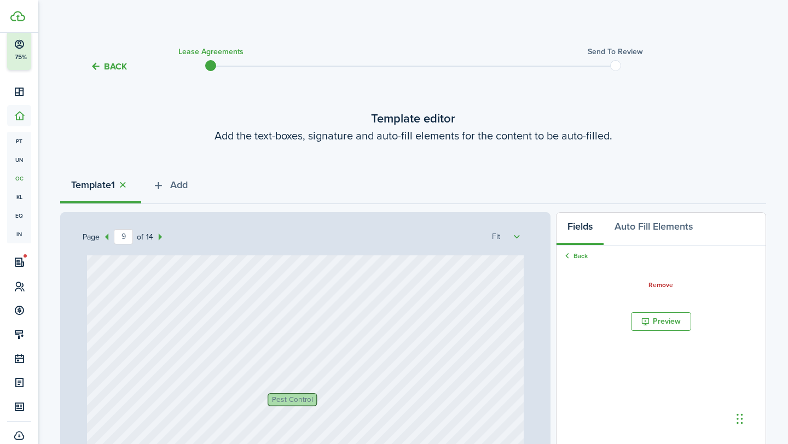
click at [298, 399] on span "Pest Control" at bounding box center [292, 400] width 40 height 7
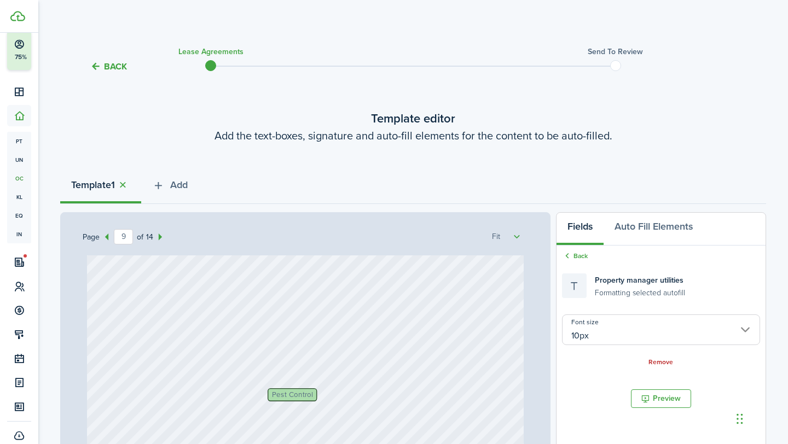
scroll to position [4815, 0]
click at [296, 391] on span "Pest Control" at bounding box center [292, 394] width 40 height 7
click at [296, 394] on span "Pest Control" at bounding box center [292, 394] width 40 height 7
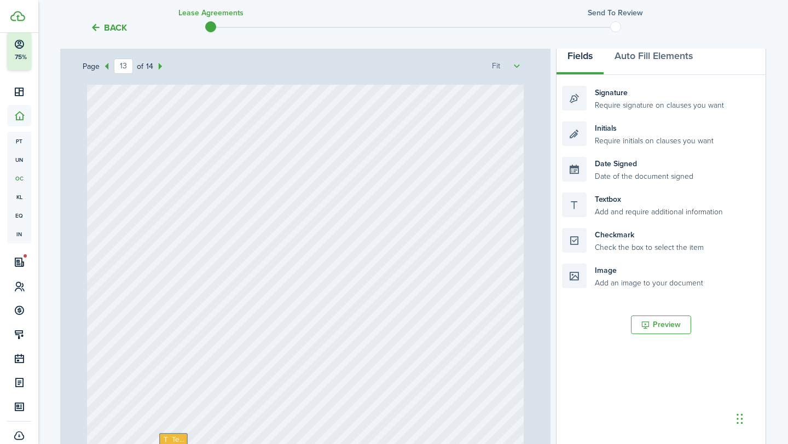
scroll to position [172, 0]
click at [659, 326] on button "Preview" at bounding box center [661, 323] width 60 height 19
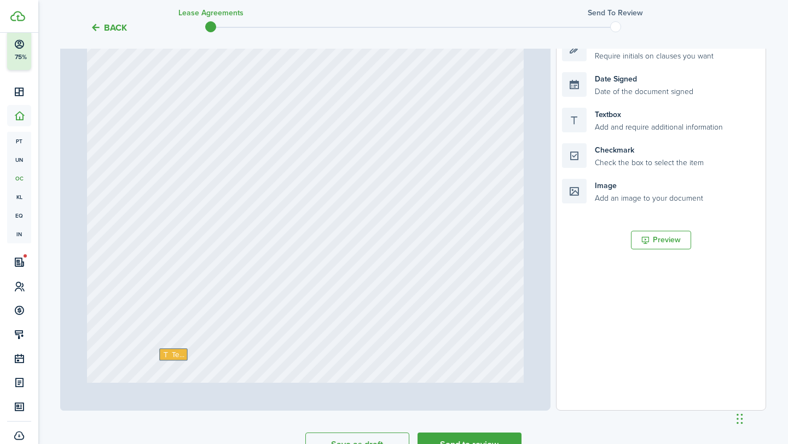
scroll to position [320, 0]
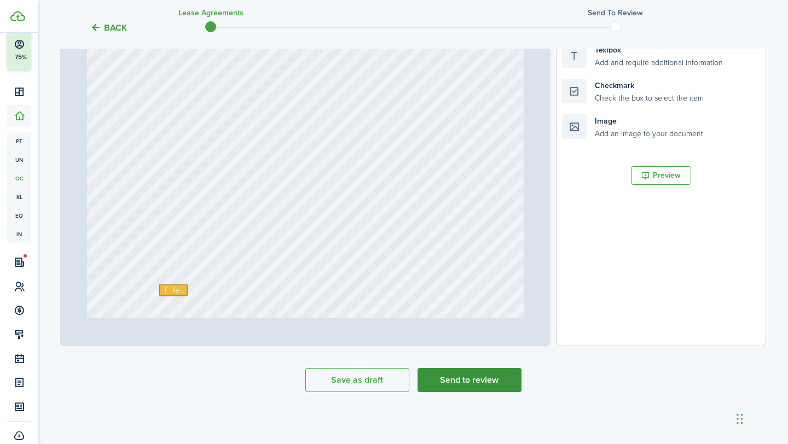
click at [474, 376] on button "Send to review" at bounding box center [470, 380] width 104 height 24
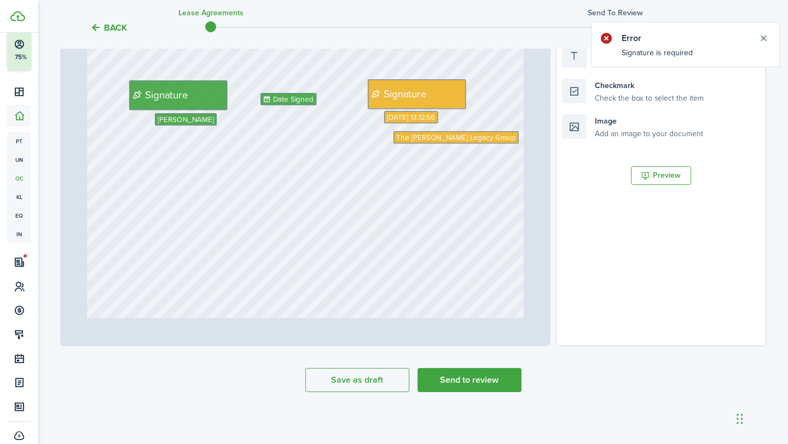
scroll to position [6094, 0]
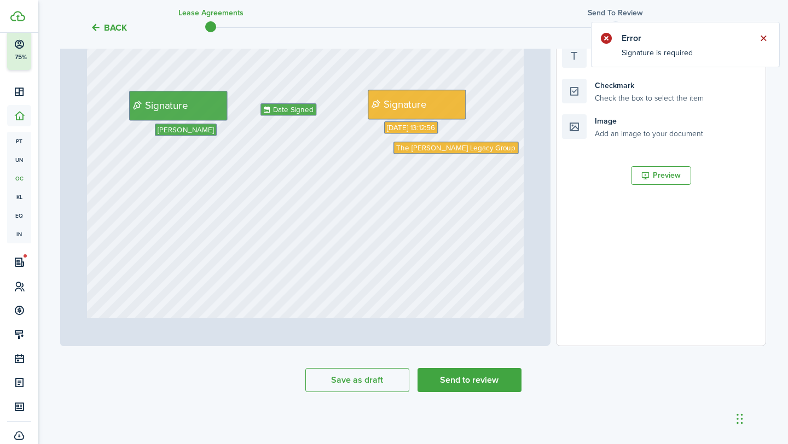
click at [763, 35] on button "Close notify" at bounding box center [763, 38] width 15 height 15
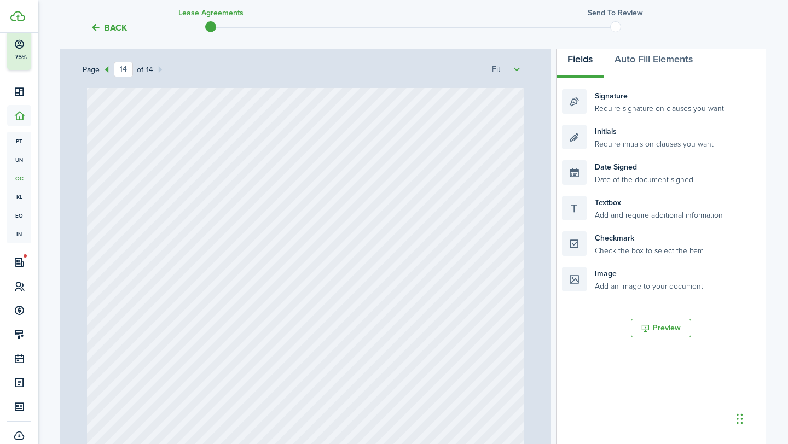
scroll to position [320, 0]
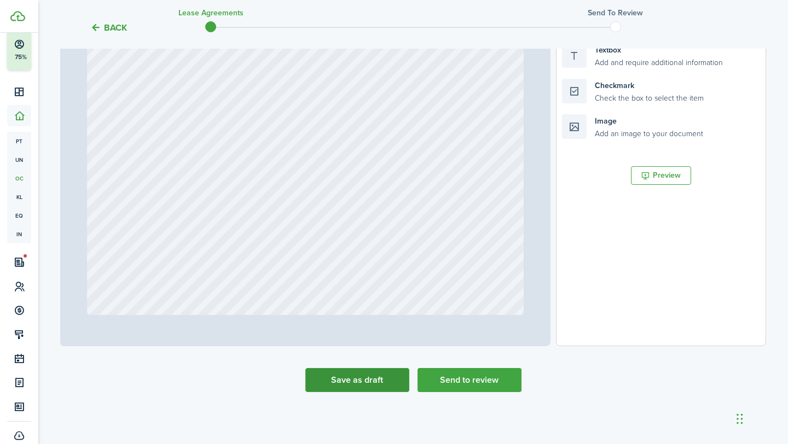
click at [366, 381] on button "Save as draft" at bounding box center [357, 380] width 104 height 24
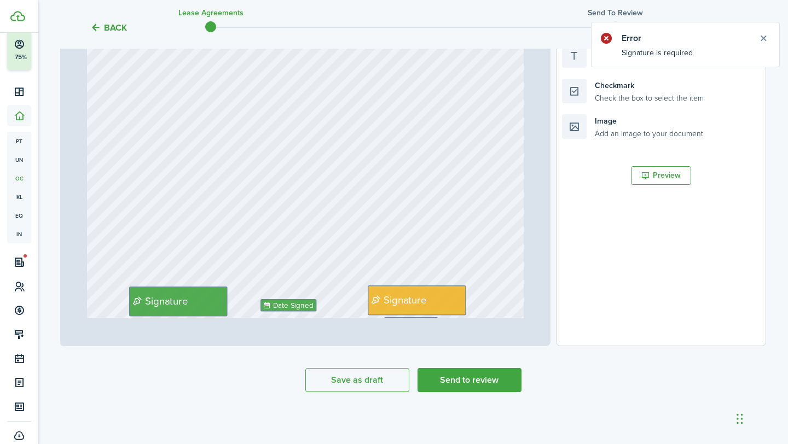
scroll to position [5883, 0]
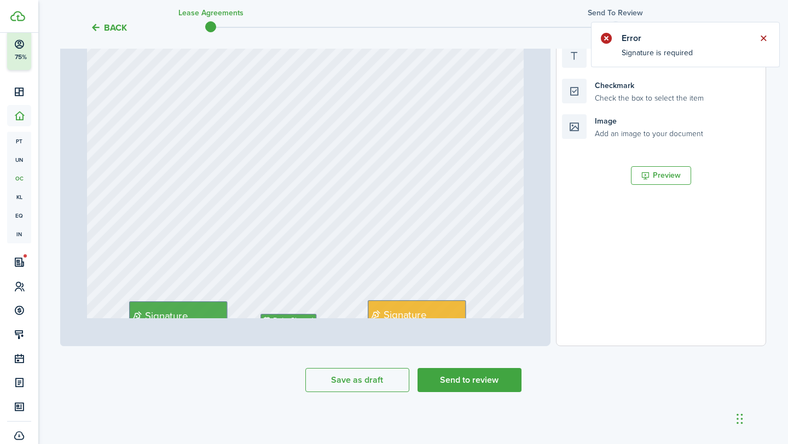
click at [765, 38] on button "Close notify" at bounding box center [763, 38] width 15 height 15
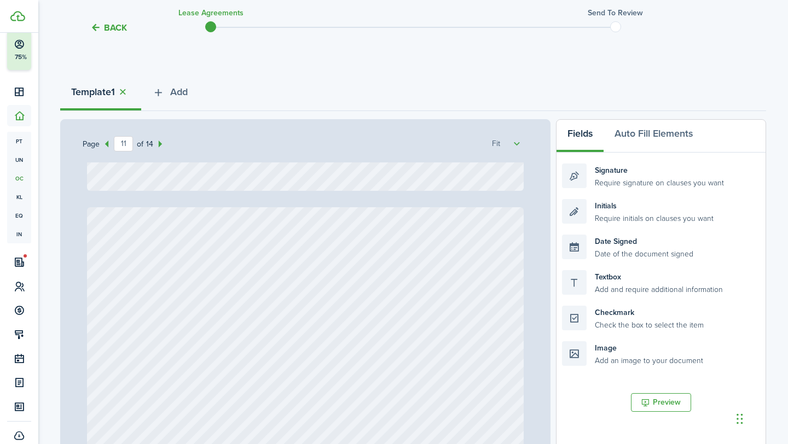
scroll to position [0, 0]
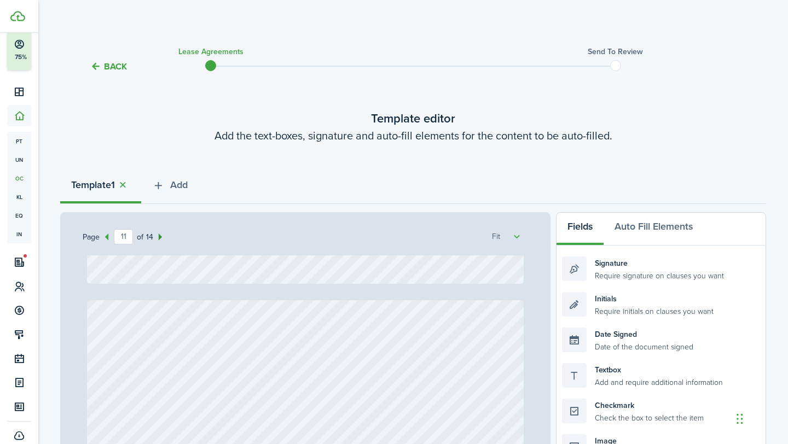
click at [160, 237] on icon at bounding box center [160, 237] width 14 height 14
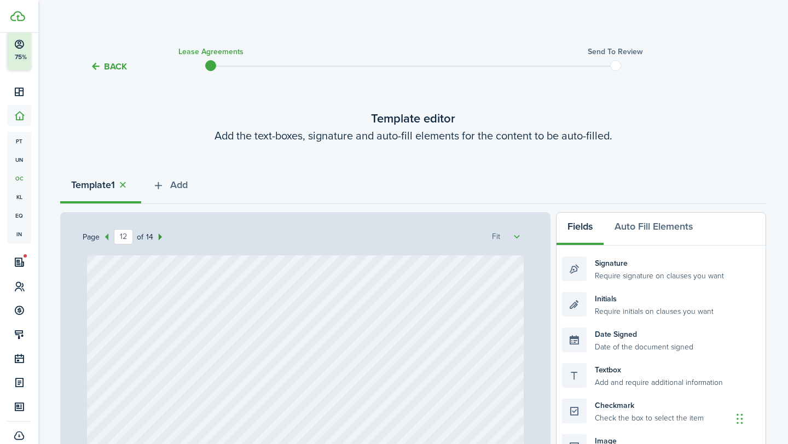
click at [160, 237] on icon at bounding box center [160, 237] width 14 height 14
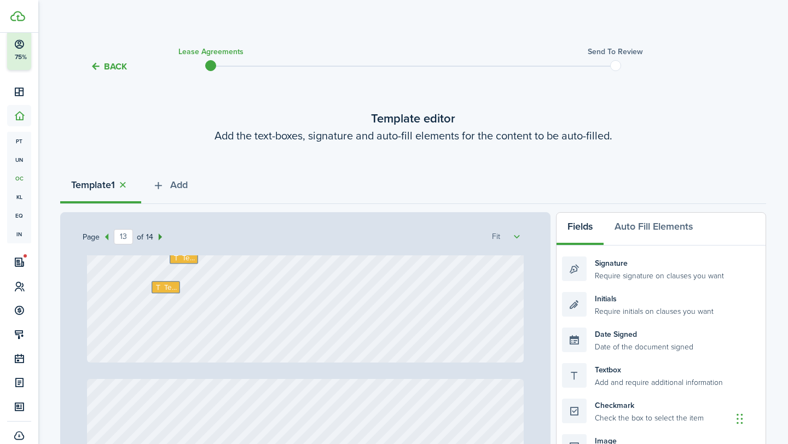
type input "14"
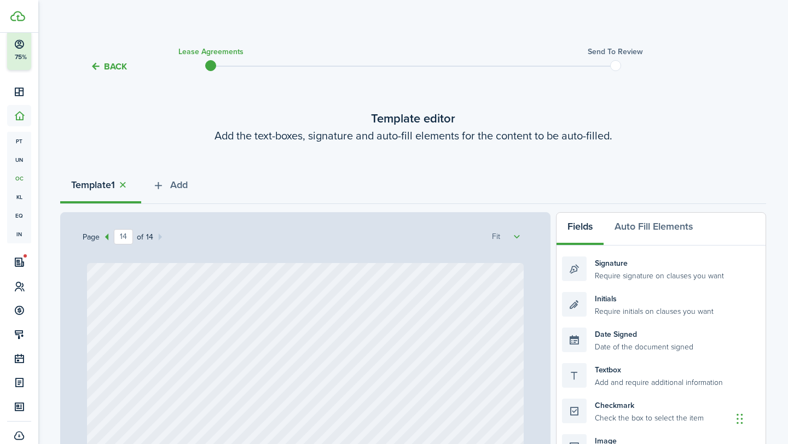
scroll to position [7707, 0]
click at [645, 230] on button "Auto Fill Elements" at bounding box center [654, 229] width 100 height 33
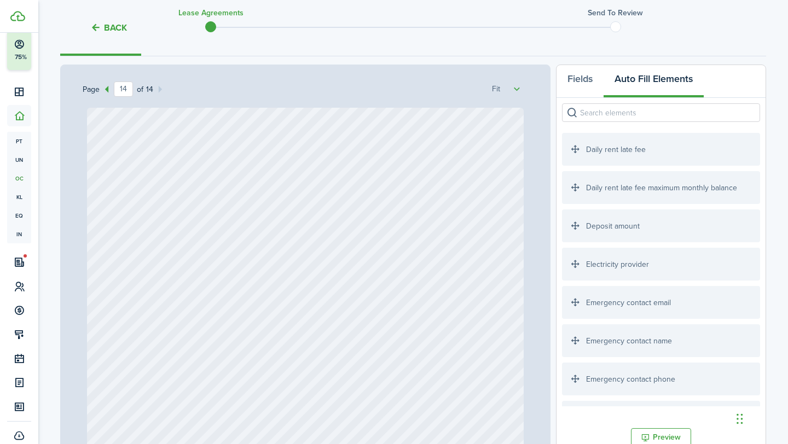
scroll to position [164, 0]
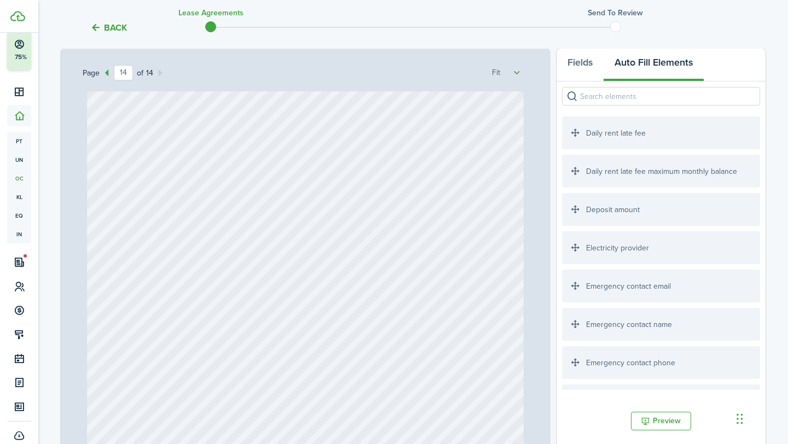
click at [628, 219] on div "Deposit amount" at bounding box center [661, 209] width 198 height 33
click at [587, 213] on div "Deposit amount" at bounding box center [661, 209] width 198 height 33
click at [576, 212] on div "Deposit amount" at bounding box center [661, 209] width 198 height 33
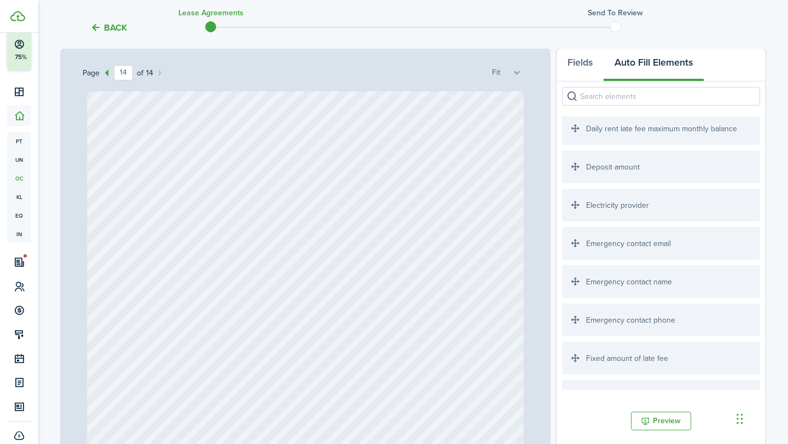
scroll to position [43, 0]
drag, startPoint x: 619, startPoint y: 208, endPoint x: 337, endPoint y: 210, distance: 282.9
click at [337, 210] on div "Page 14 of 14 50% 75% 100% 150% 200% Fit Text [PERSON_NAME] Text 2000 Text 100 …" at bounding box center [413, 275] width 706 height 454
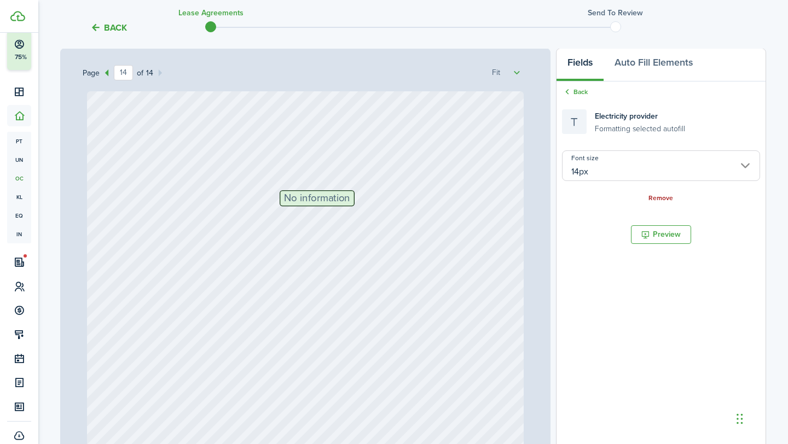
click at [662, 200] on link "Remove" at bounding box center [660, 199] width 25 height 8
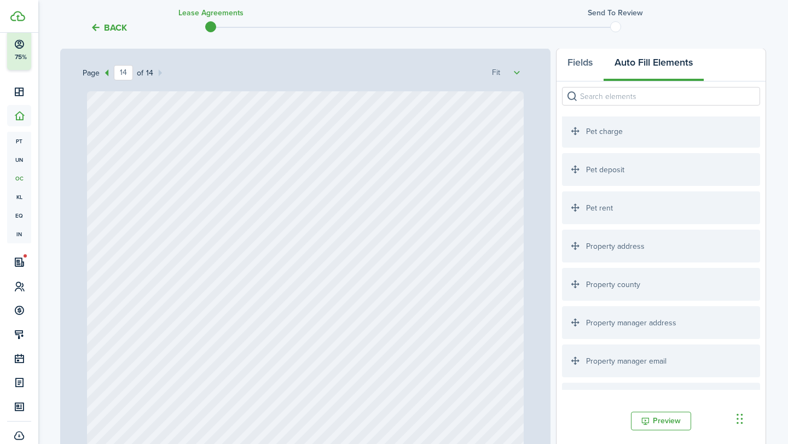
scroll to position [1191, 0]
click at [664, 421] on button "Preview" at bounding box center [661, 421] width 60 height 19
